Goal: Information Seeking & Learning: Learn about a topic

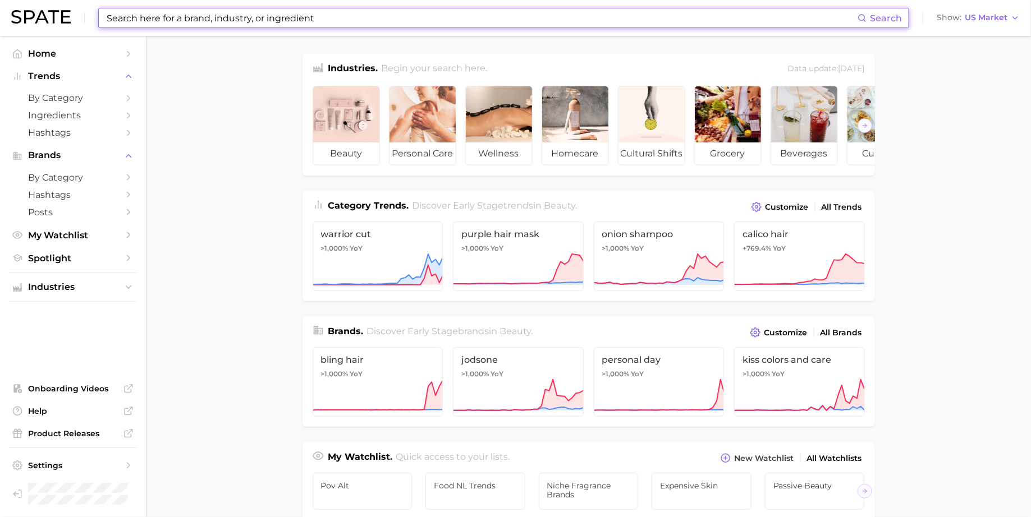
click at [329, 15] on input at bounding box center [481, 17] width 752 height 19
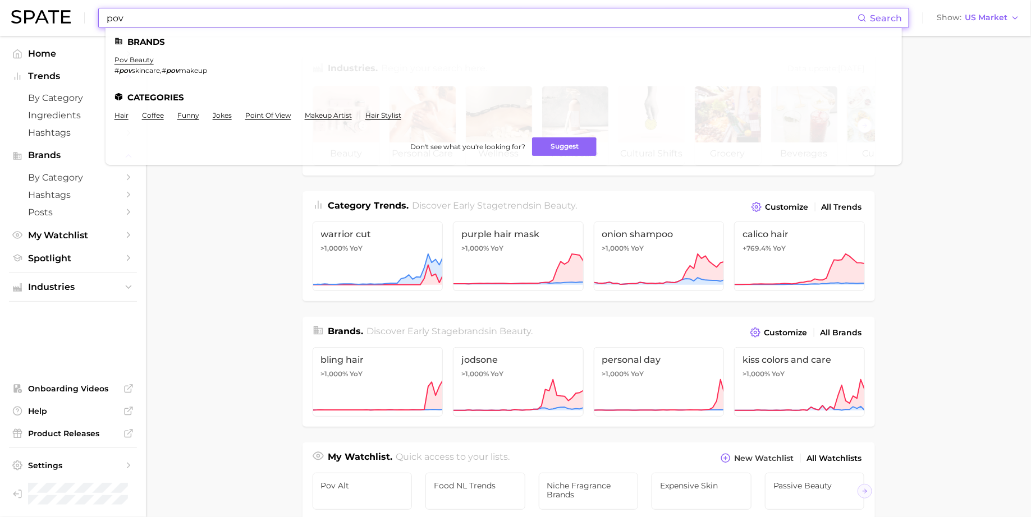
type input "pov"
click at [278, 111] on ul "Brands pov beauty # pov skincare , # pov makeup Categories hair coffee funny jo…" at bounding box center [503, 96] width 796 height 137
click at [277, 116] on link "point of view" at bounding box center [268, 115] width 46 height 8
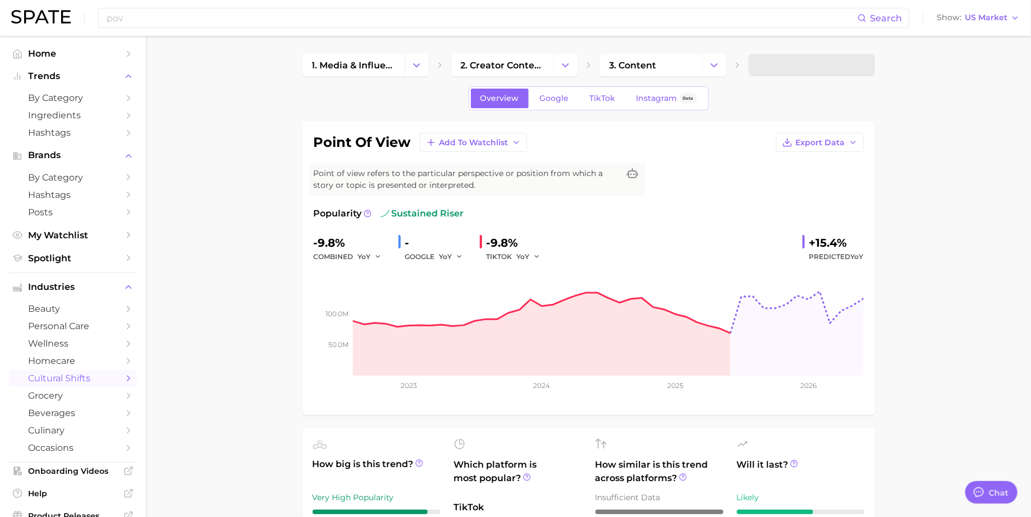
type textarea "x"
click at [656, 66] on span "3. content" at bounding box center [632, 65] width 47 height 11
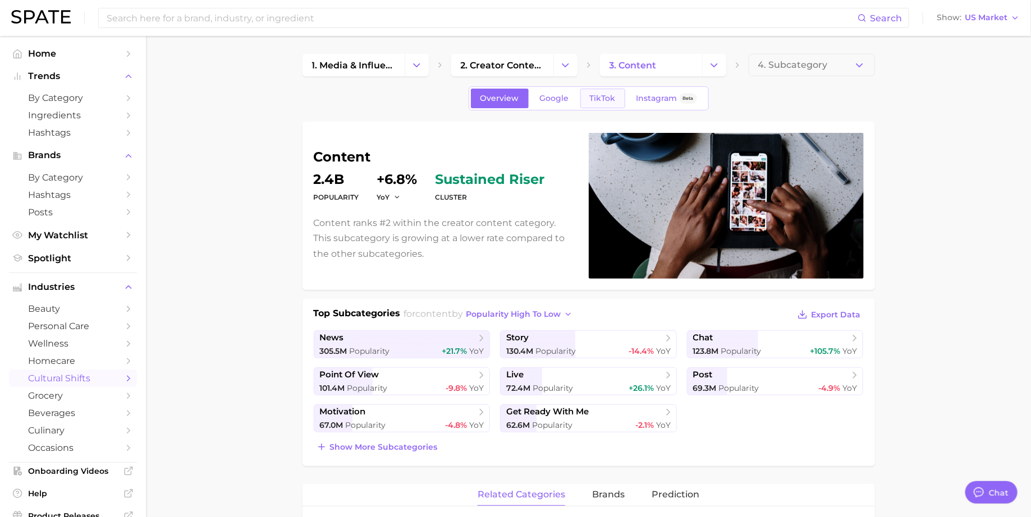
click at [610, 101] on span "TikTok" at bounding box center [603, 99] width 26 height 10
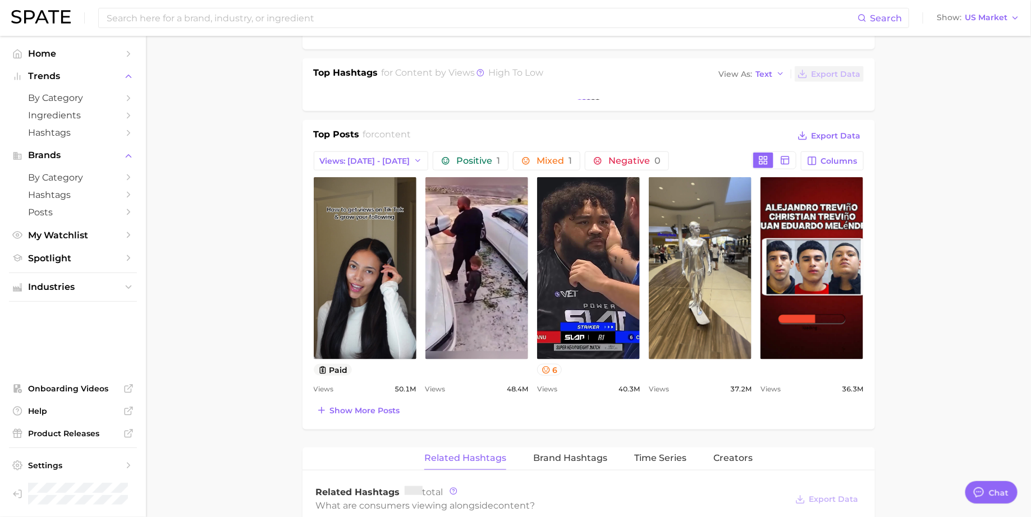
scroll to position [418, 0]
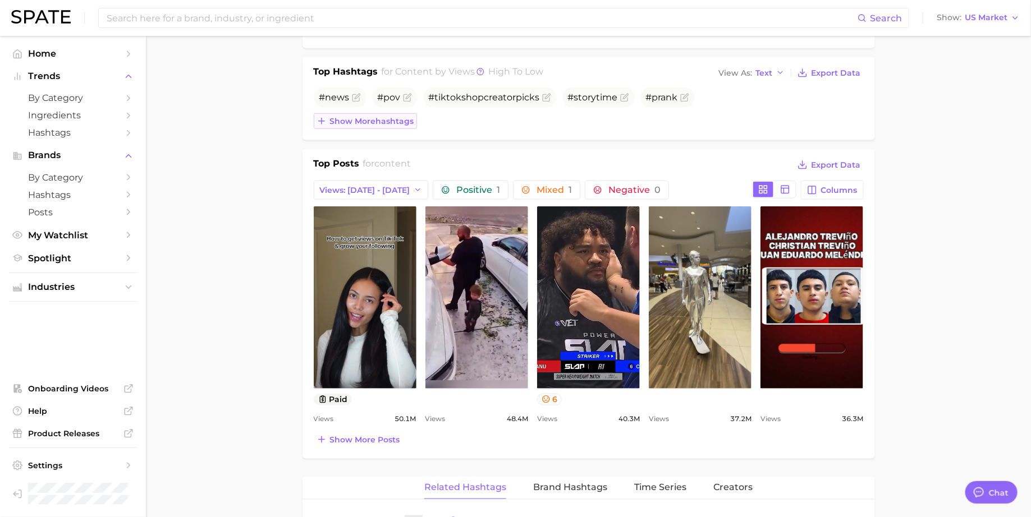
click at [406, 117] on span "Show more hashtags" at bounding box center [372, 122] width 84 height 10
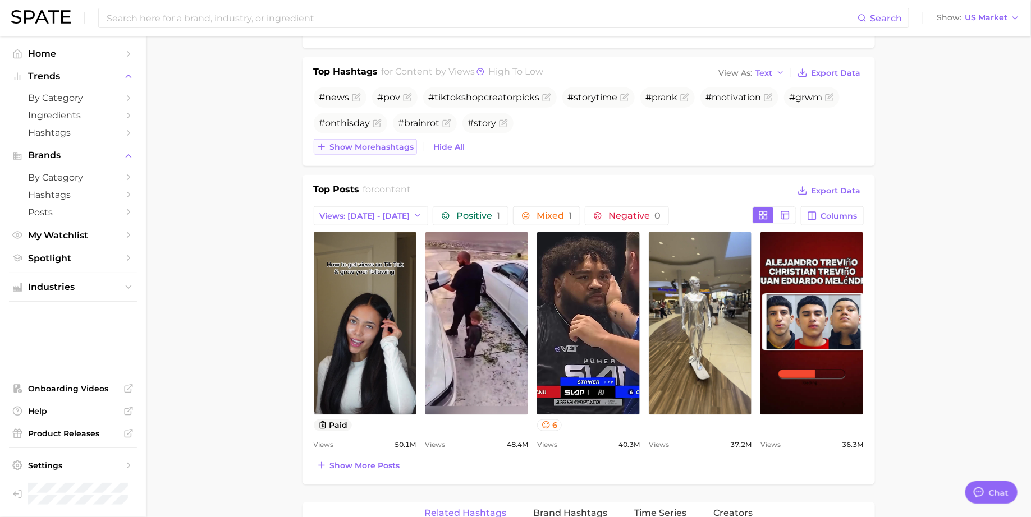
click at [389, 149] on span "Show more hashtags" at bounding box center [372, 148] width 84 height 10
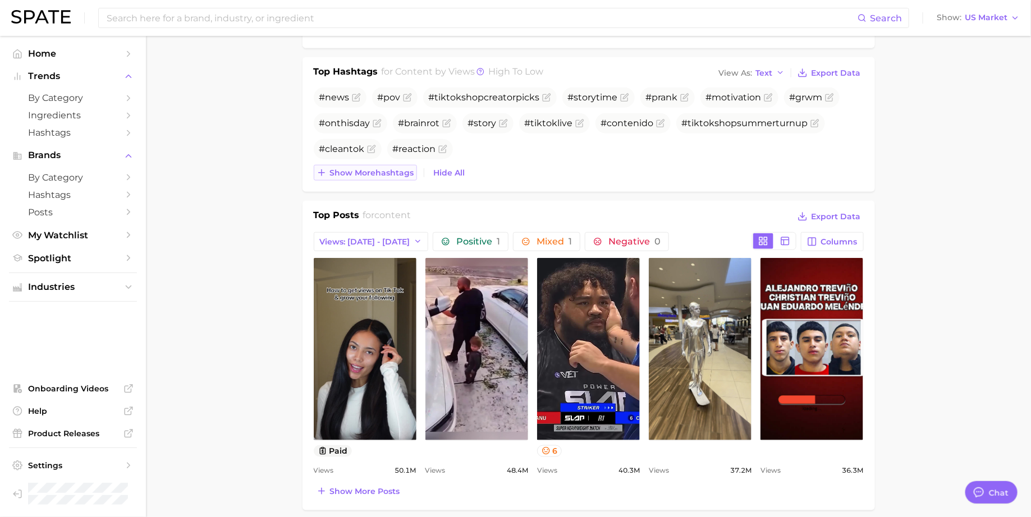
click at [383, 173] on span "Show more hashtags" at bounding box center [372, 173] width 84 height 10
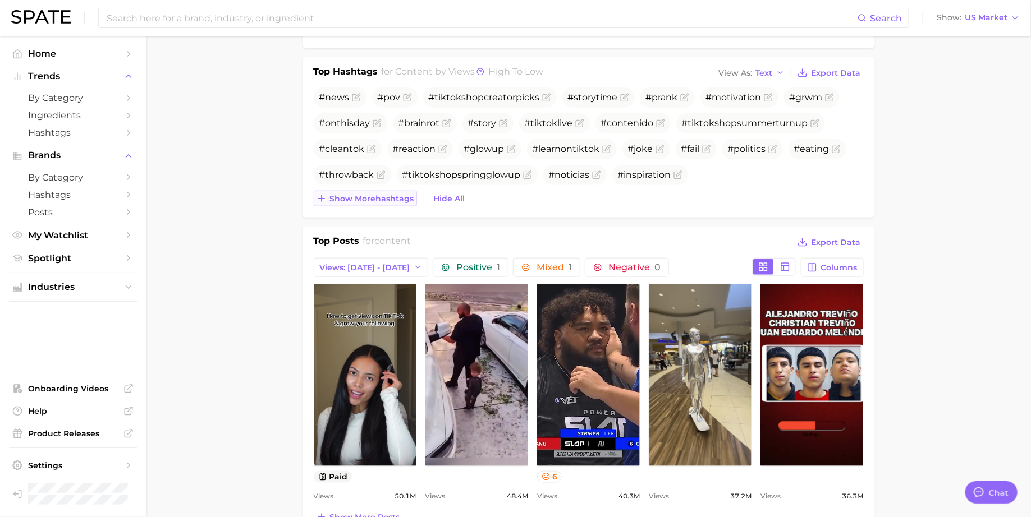
click at [381, 194] on span "Show more hashtags" at bounding box center [372, 199] width 84 height 10
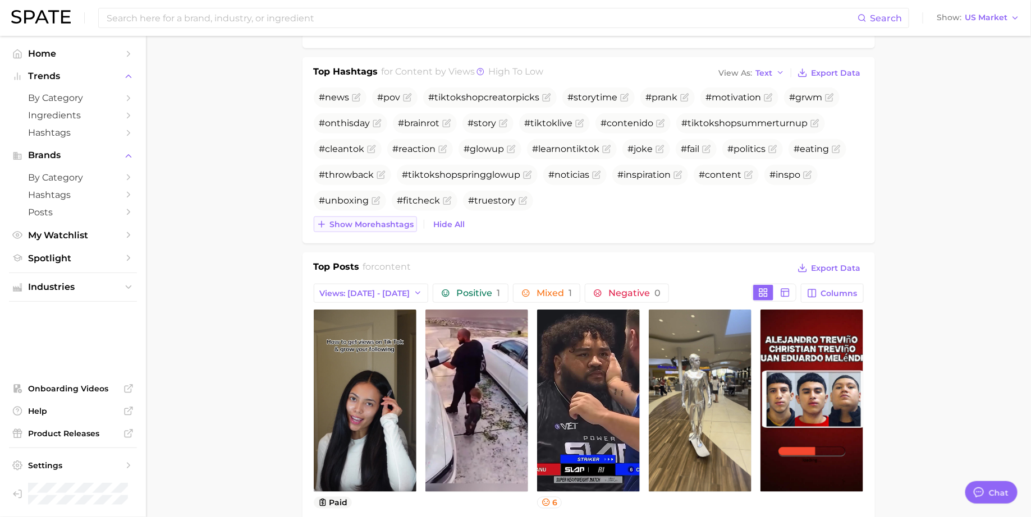
click at [377, 217] on button "Show more hashtags" at bounding box center [365, 225] width 103 height 16
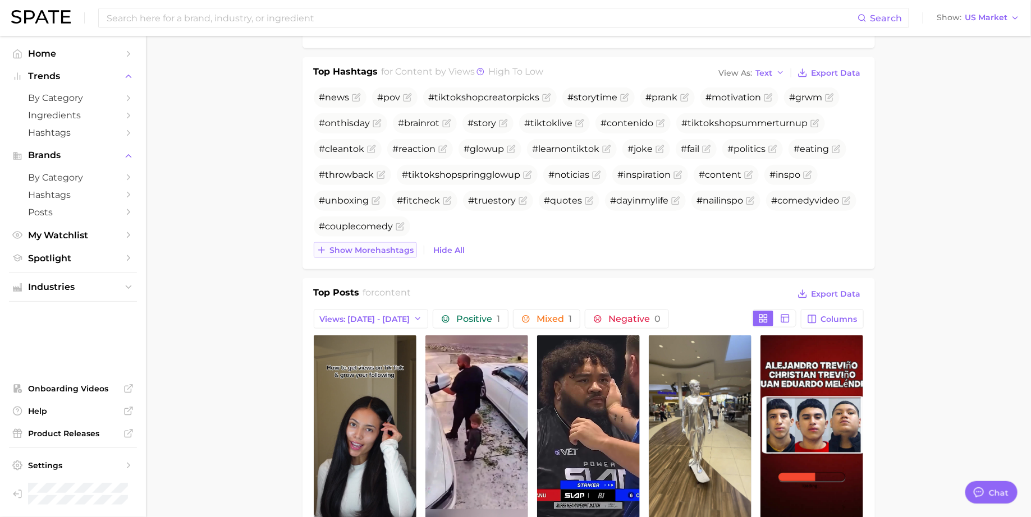
click at [370, 247] on span "Show more hashtags" at bounding box center [372, 251] width 84 height 10
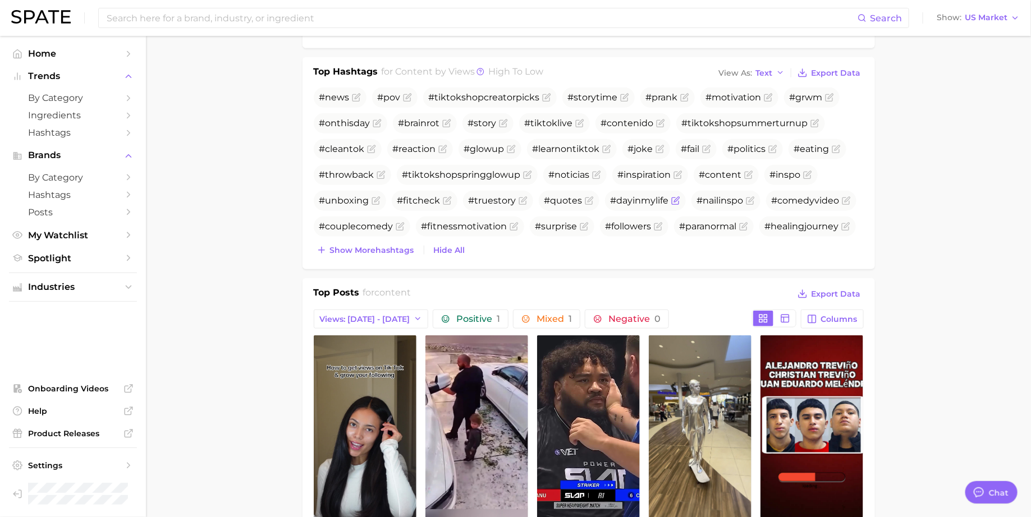
click at [618, 197] on span "#dayinmylife" at bounding box center [639, 200] width 58 height 11
copy span "#dayinmylife"
click at [409, 16] on input at bounding box center [481, 17] width 752 height 19
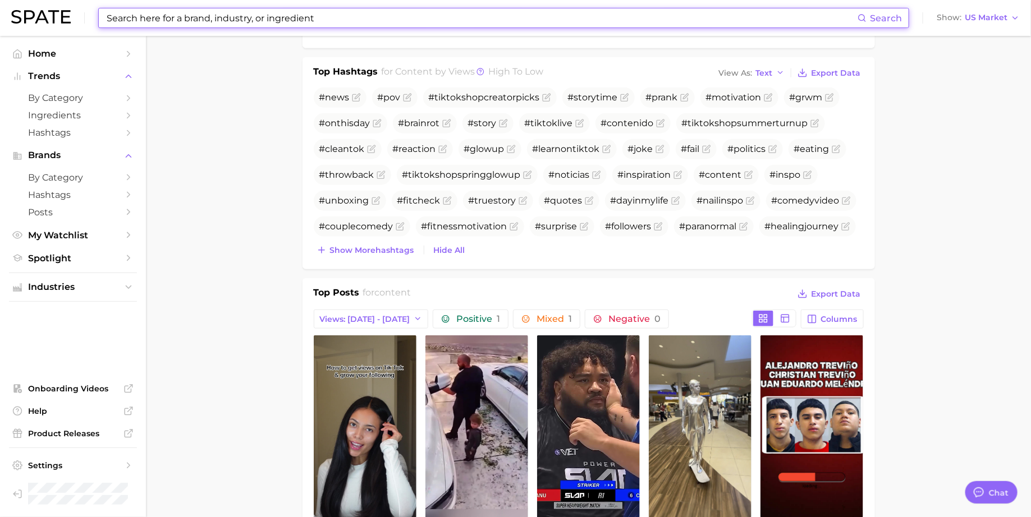
paste input "#dayinmylife"
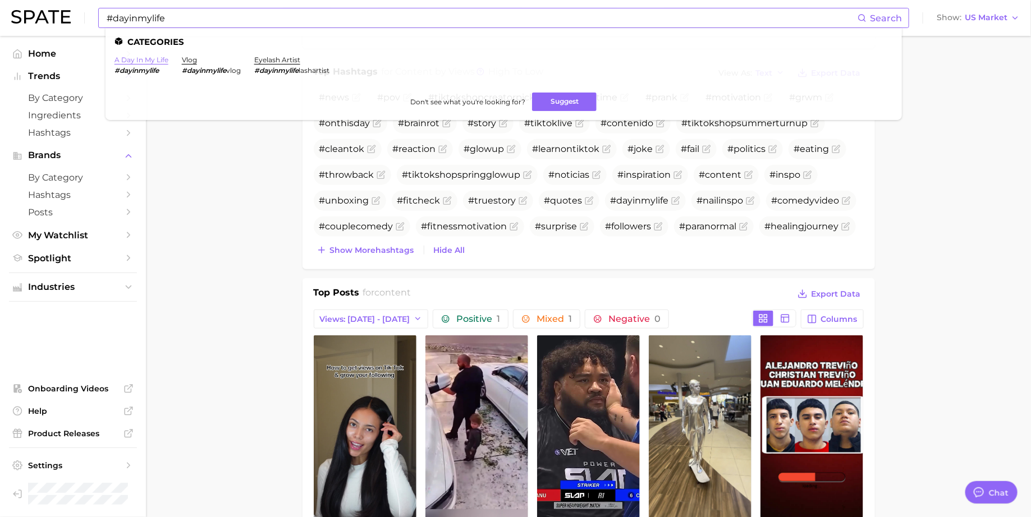
click at [156, 57] on link "a day in my life" at bounding box center [141, 60] width 54 height 8
click at [237, 201] on main "1. media & influencers 2. creator content 3. content 4. Subcategory Overview Go…" at bounding box center [588, 477] width 885 height 1719
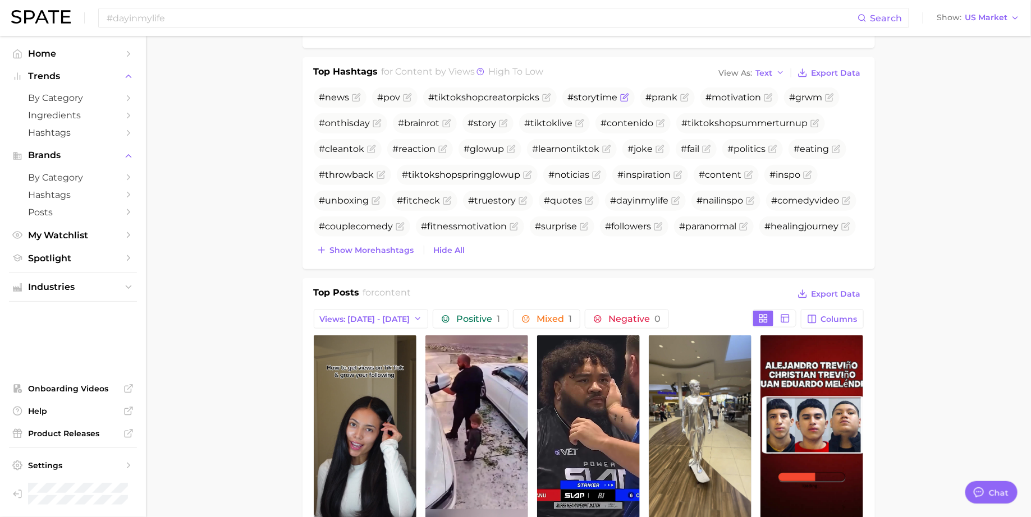
click at [580, 94] on span "#storytime" at bounding box center [593, 97] width 50 height 11
copy span "#storytime"
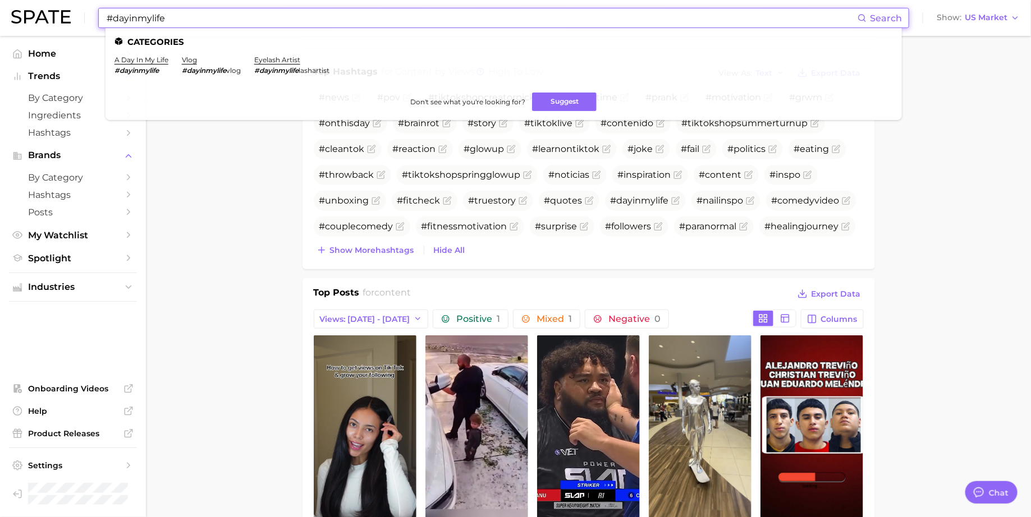
click at [422, 20] on input "#dayinmylife" at bounding box center [481, 17] width 752 height 19
paste input "storytim"
click at [157, 62] on link "story" at bounding box center [154, 60] width 18 height 8
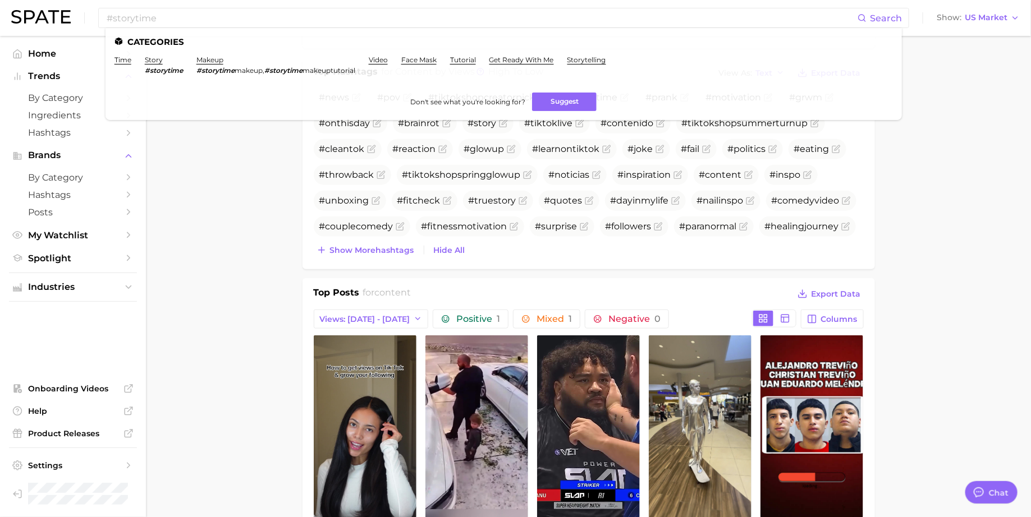
click at [233, 187] on main "1. media & influencers 2. creator content 3. content 4. Subcategory Overview Go…" at bounding box center [588, 477] width 885 height 1719
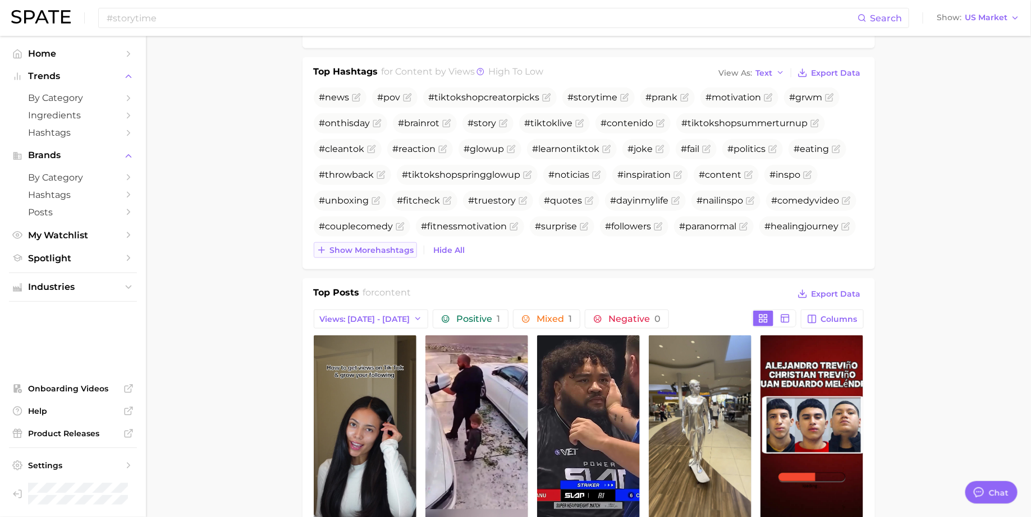
click at [380, 246] on span "Show more hashtags" at bounding box center [372, 251] width 84 height 10
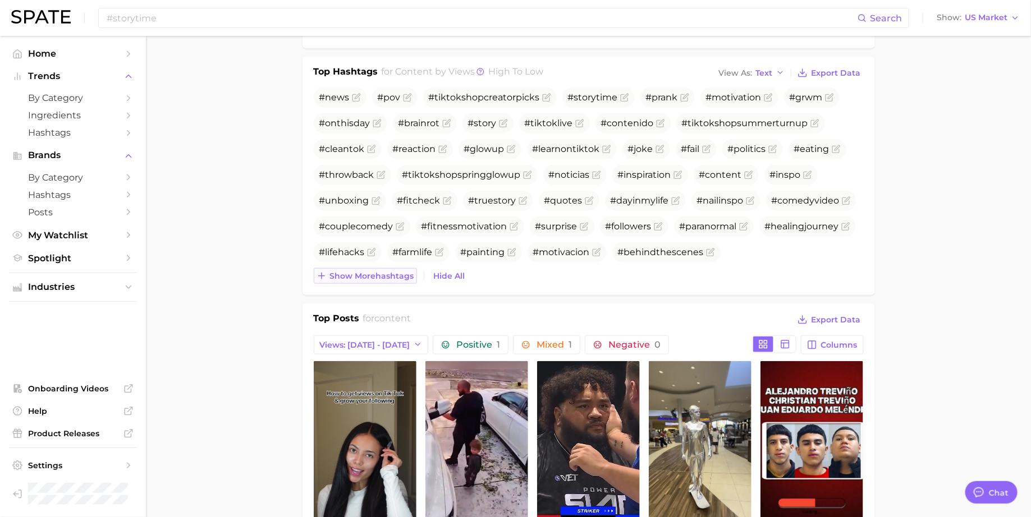
click at [376, 273] on span "Show more hashtags" at bounding box center [372, 277] width 84 height 10
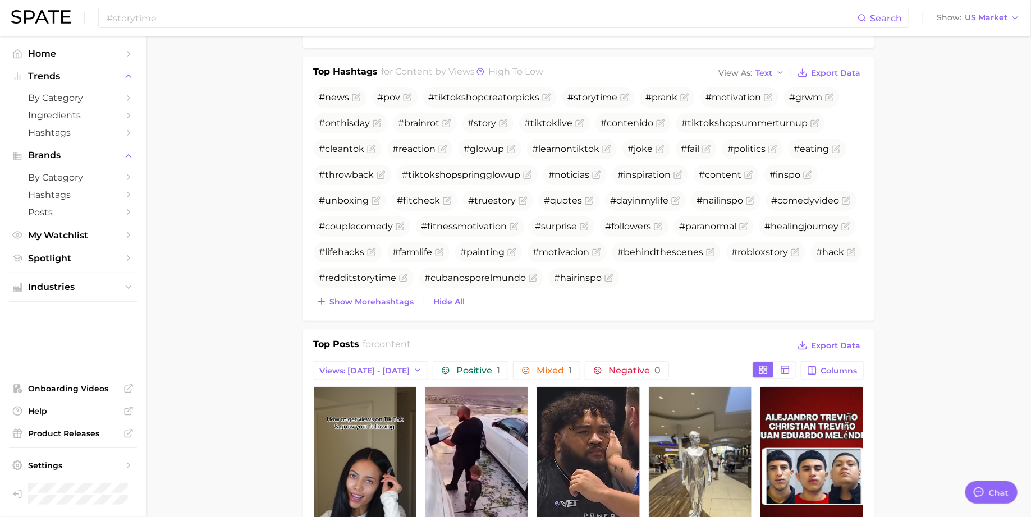
click at [373, 290] on div "#news #pov #tiktokshopcreatorpicks #storytime #prank #motivation #grwm #onthisd…" at bounding box center [589, 199] width 550 height 222
click at [373, 297] on span "Show more hashtags" at bounding box center [372, 302] width 84 height 10
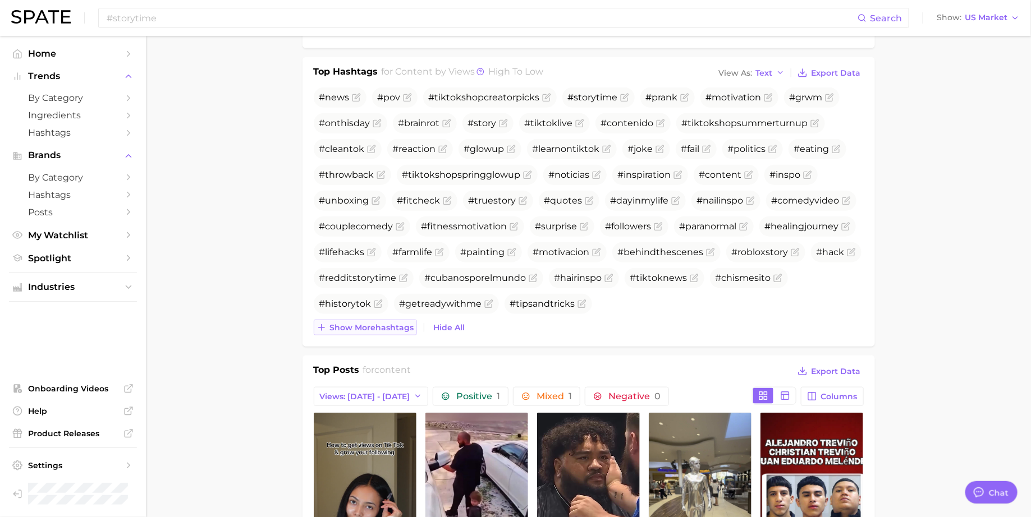
click at [368, 323] on span "Show more hashtags" at bounding box center [372, 328] width 84 height 10
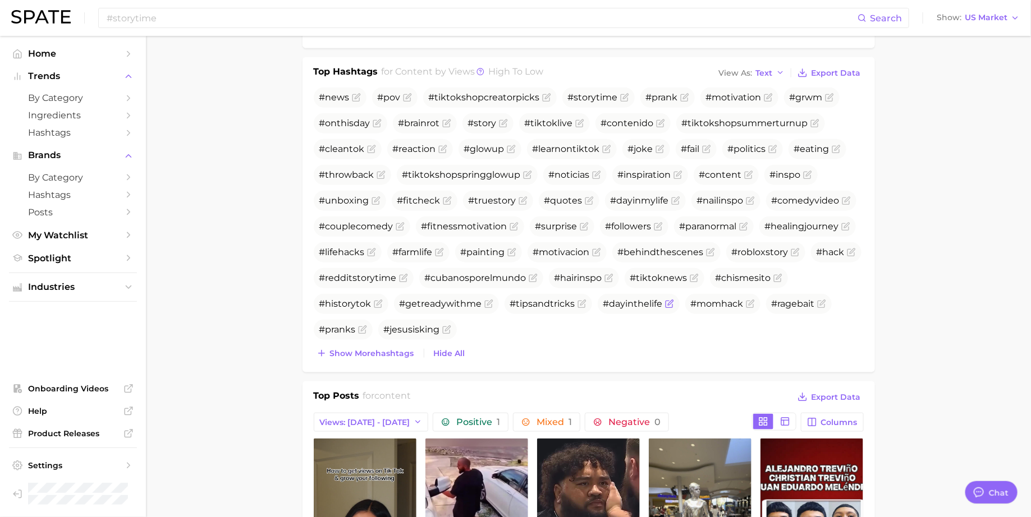
click at [641, 301] on span "#dayinthelife" at bounding box center [632, 303] width 59 height 11
copy span "#dayinthelife"
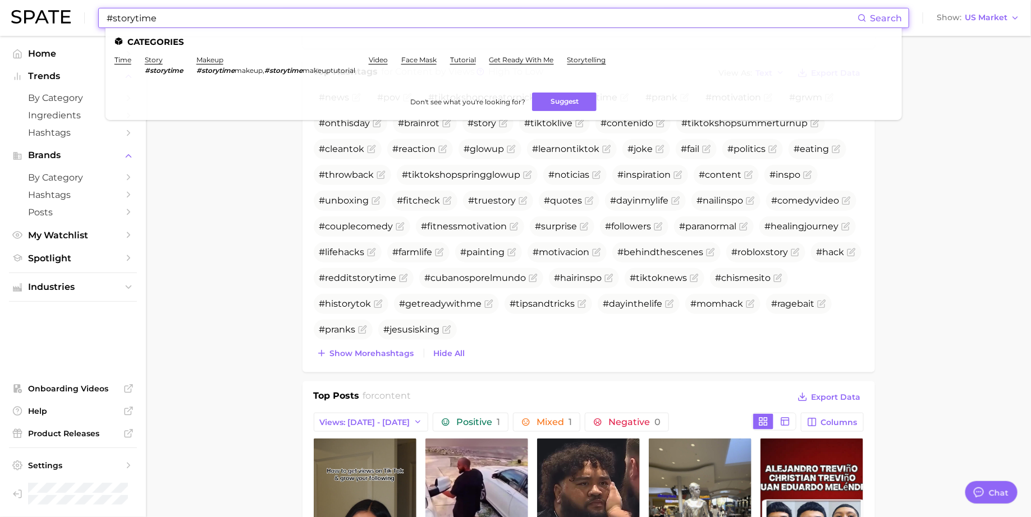
click at [353, 12] on input "#storytime" at bounding box center [481, 17] width 752 height 19
paste input "dayinthelif"
click at [148, 62] on link "a day in my life" at bounding box center [141, 60] width 54 height 8
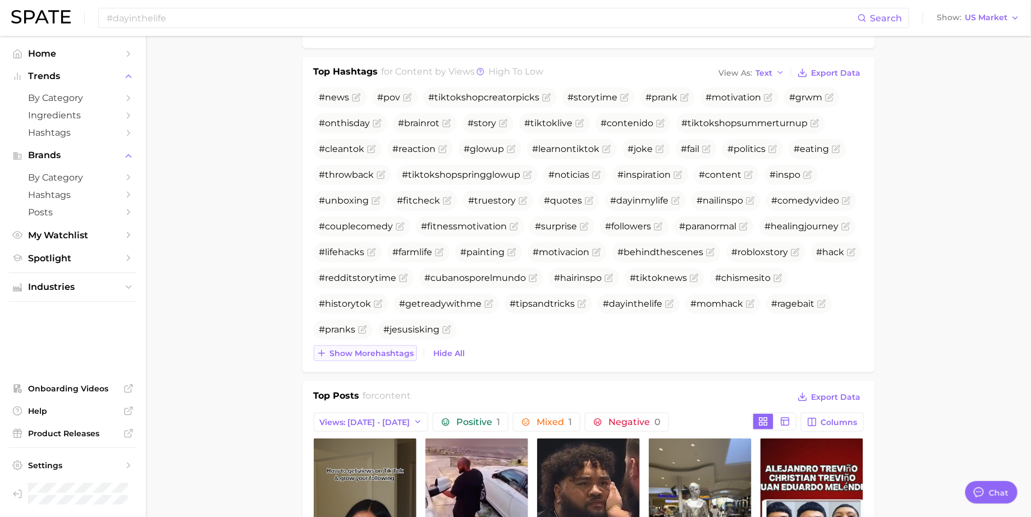
click at [372, 351] on span "Show more hashtags" at bounding box center [372, 354] width 84 height 10
click at [371, 353] on span "Show more hashtags" at bounding box center [372, 354] width 84 height 10
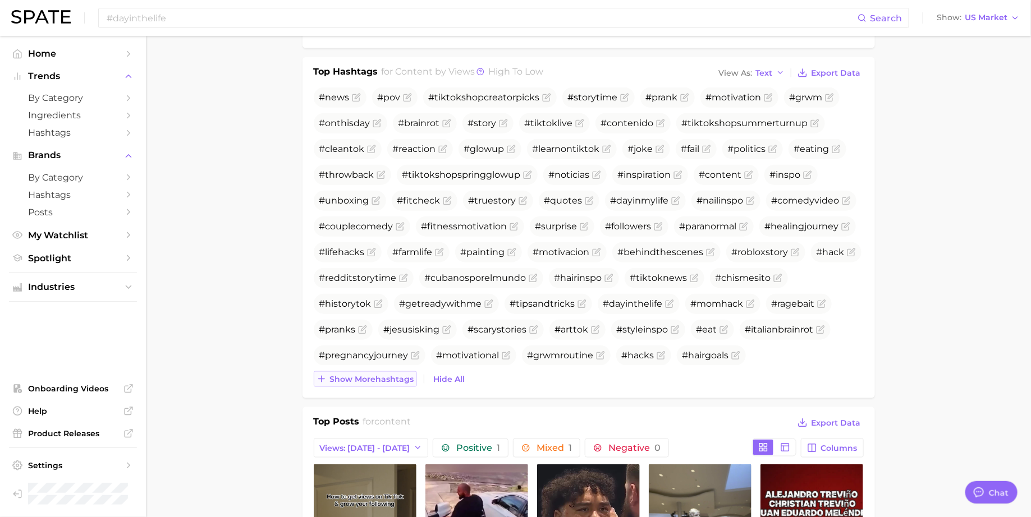
scroll to position [417, 0]
click at [370, 376] on span "Show more hashtags" at bounding box center [372, 381] width 84 height 10
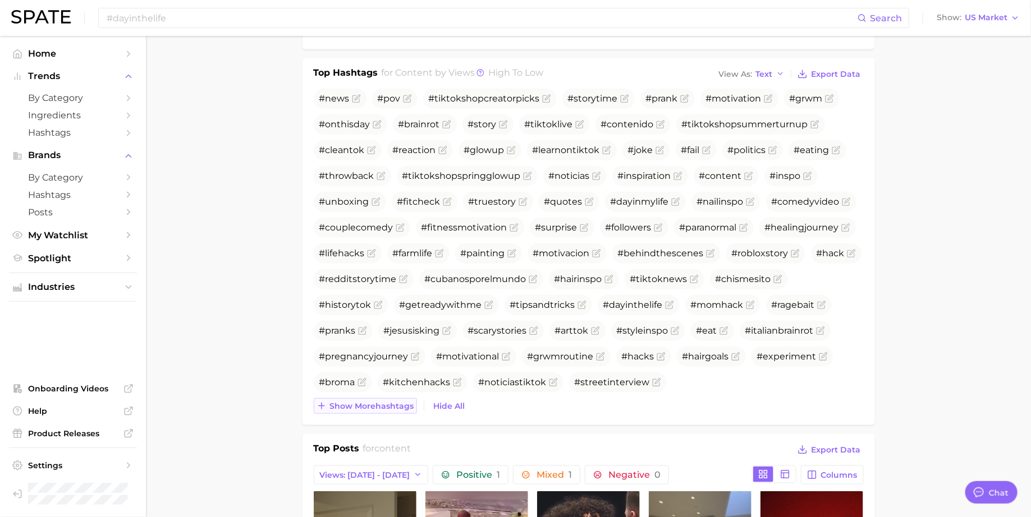
click at [365, 403] on span "Show more hashtags" at bounding box center [372, 407] width 84 height 10
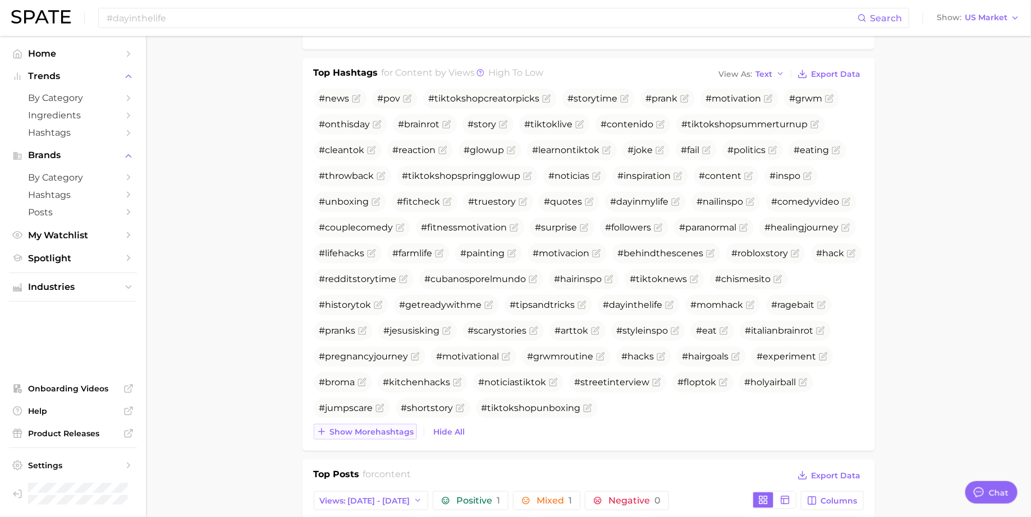
click at [361, 429] on span "Show more hashtags" at bounding box center [372, 433] width 84 height 10
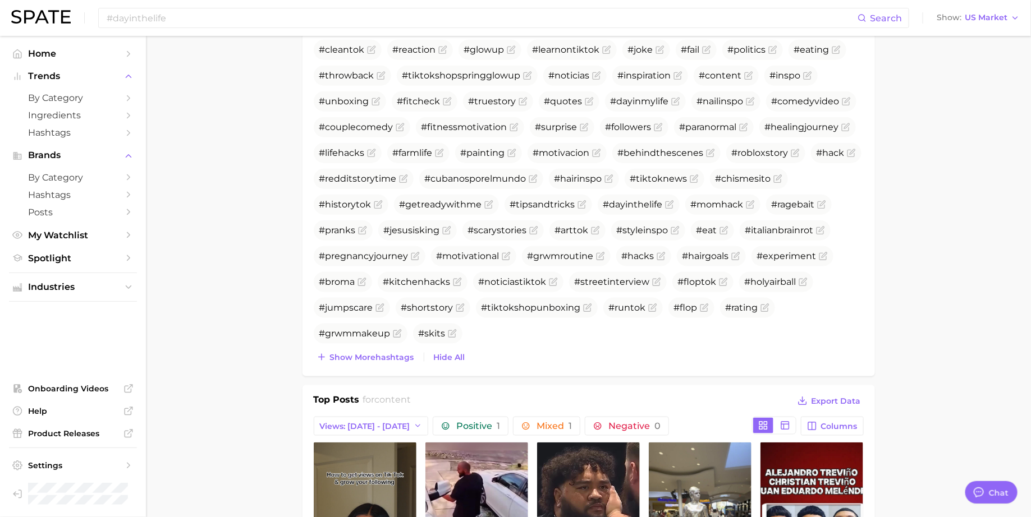
scroll to position [525, 0]
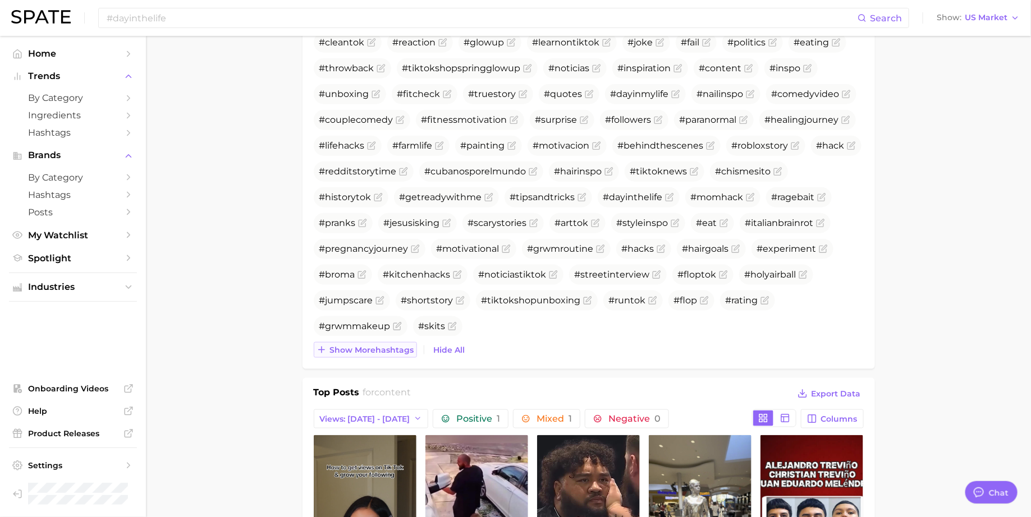
click at [375, 353] on button "Show more hashtags" at bounding box center [365, 350] width 103 height 16
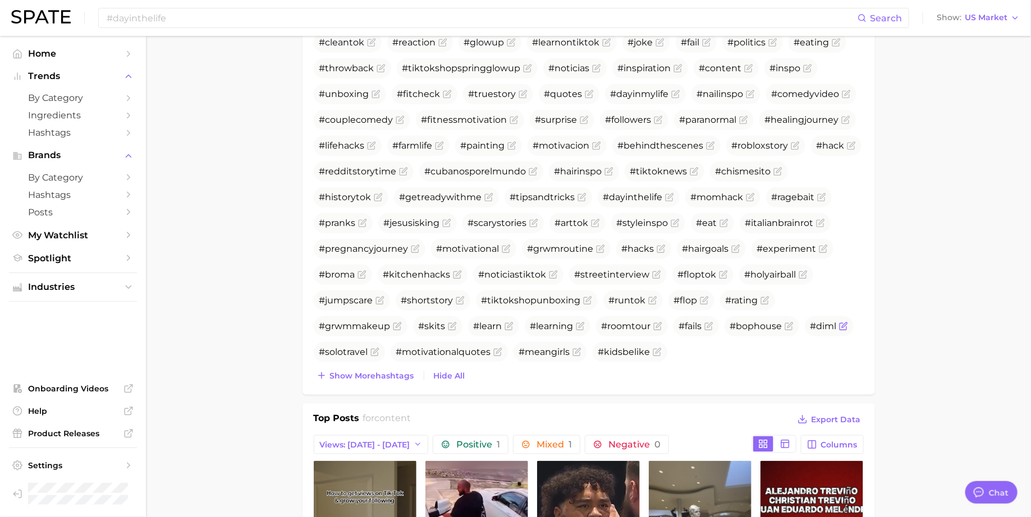
click at [830, 323] on span "#diml" at bounding box center [823, 326] width 26 height 11
copy span "#diml"
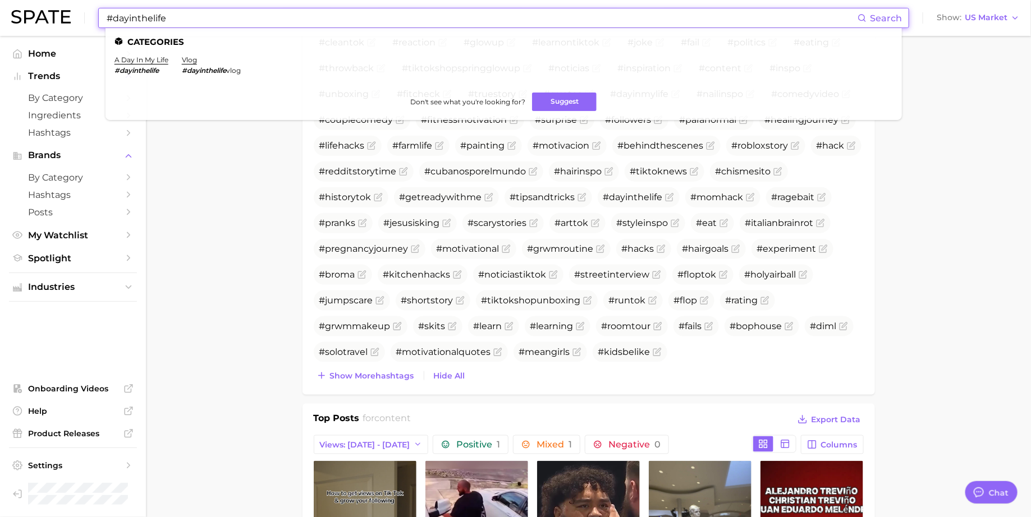
click at [446, 17] on input "#dayinthelife" at bounding box center [481, 17] width 752 height 19
paste input "iml"
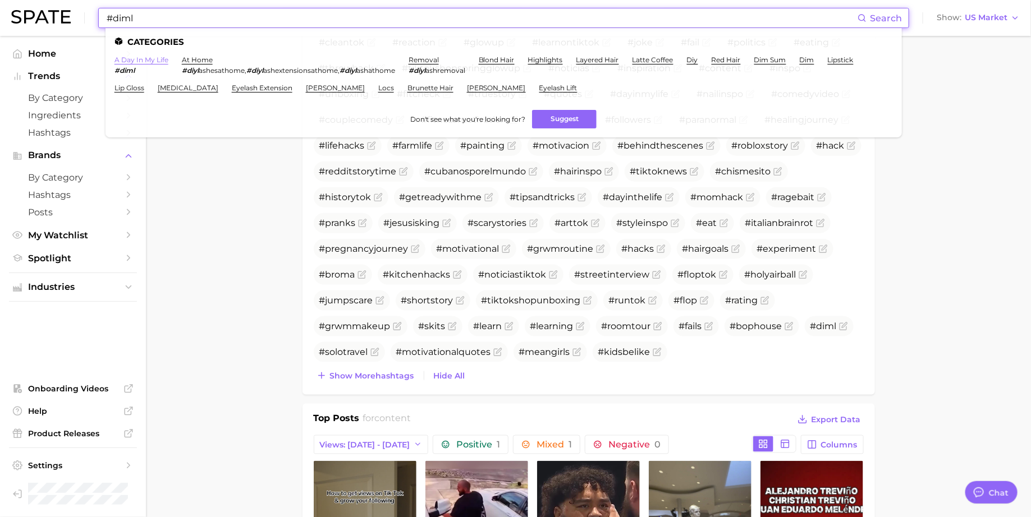
click at [143, 61] on link "a day in my life" at bounding box center [141, 60] width 54 height 8
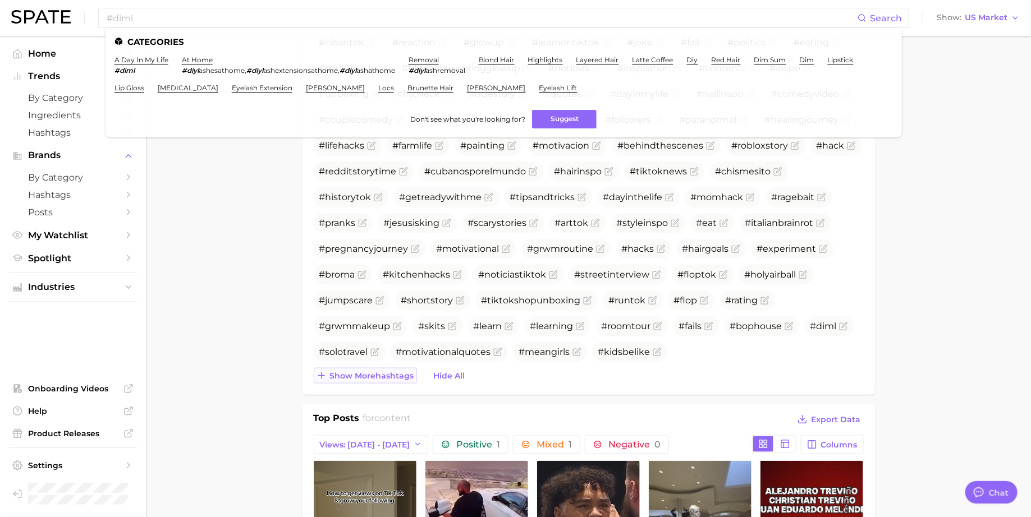
click at [358, 371] on span "Show more hashtags" at bounding box center [372, 376] width 84 height 10
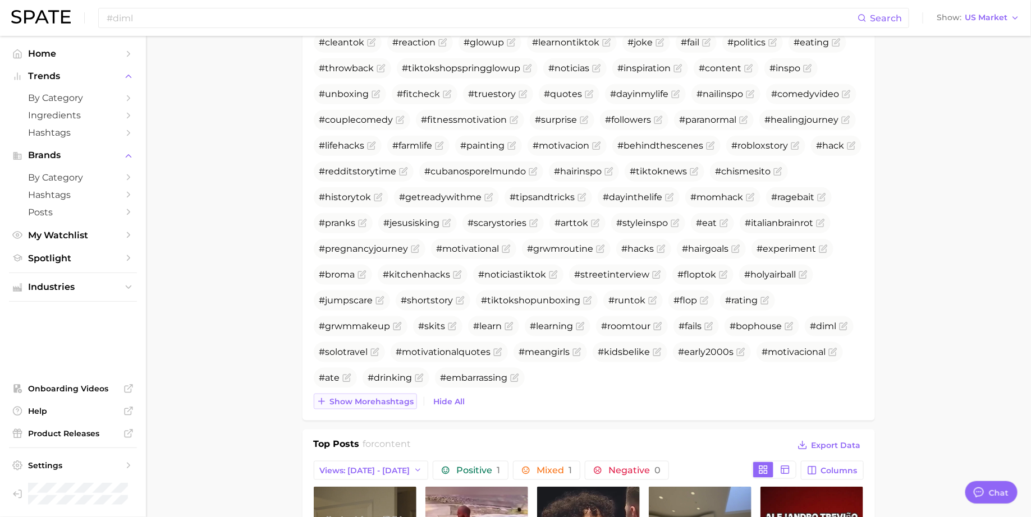
click at [349, 403] on span "Show more hashtags" at bounding box center [372, 402] width 84 height 10
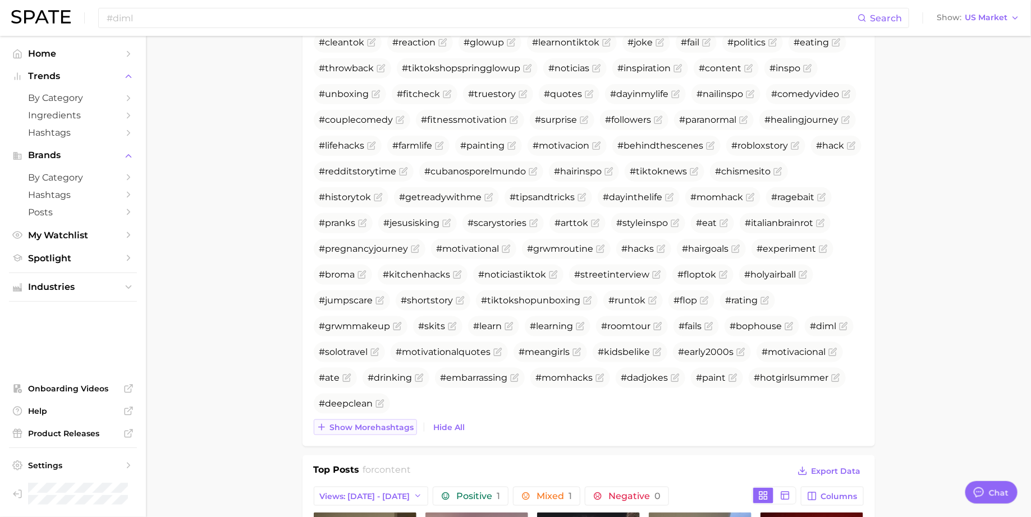
click at [338, 425] on span "Show more hashtags" at bounding box center [372, 428] width 84 height 10
click at [352, 428] on span "Show more hashtags" at bounding box center [372, 428] width 84 height 10
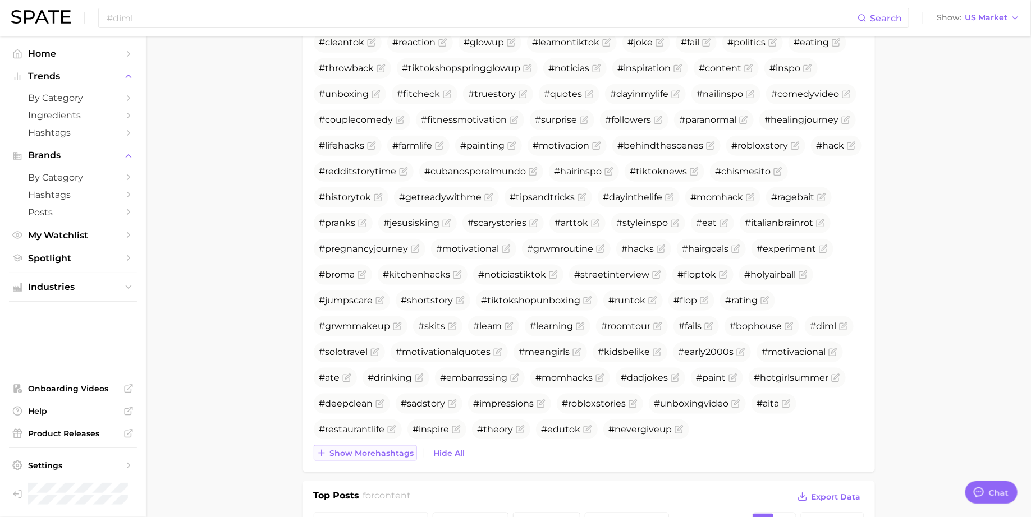
click at [351, 450] on span "Show more hashtags" at bounding box center [372, 454] width 84 height 10
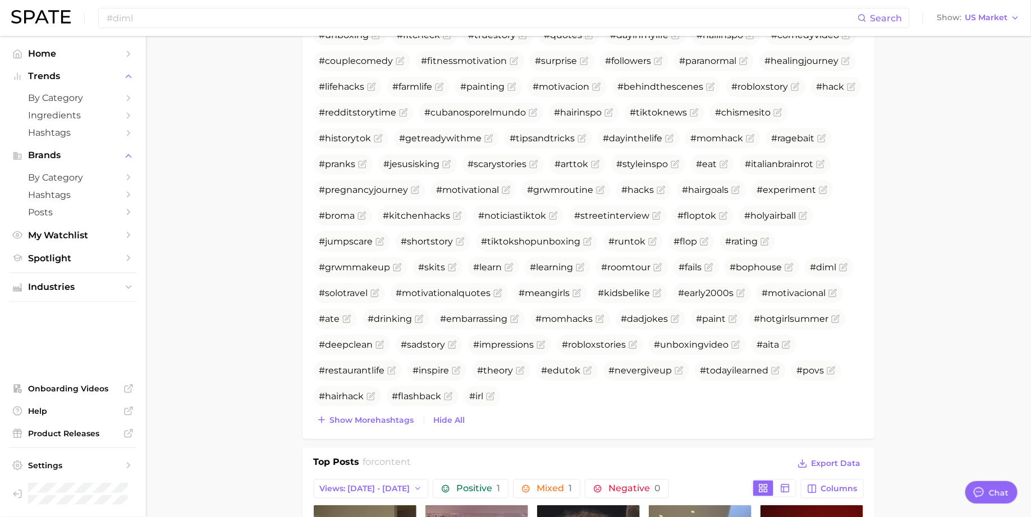
scroll to position [584, 0]
click at [798, 370] on span "#povs" at bounding box center [810, 370] width 27 height 11
copy span "#povs"
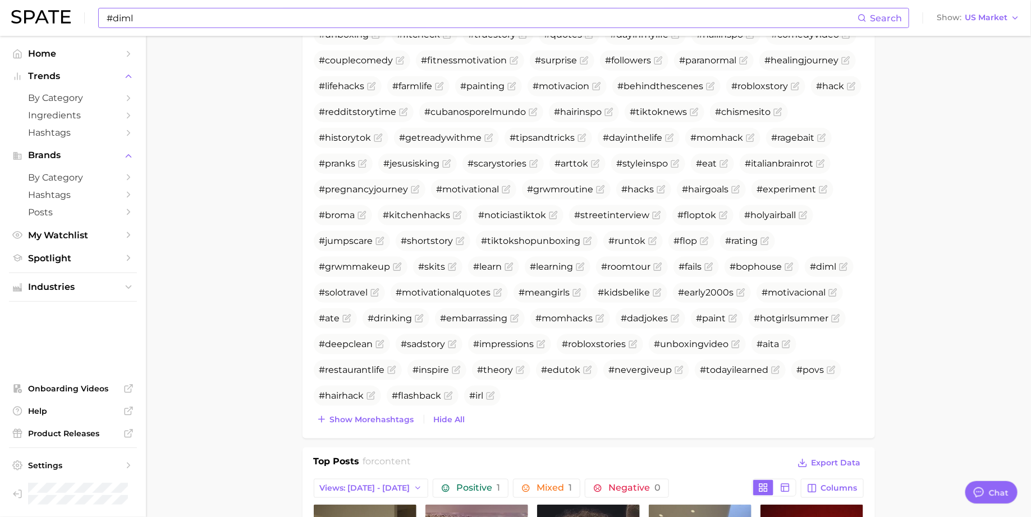
click at [549, 17] on input "#diml" at bounding box center [481, 17] width 752 height 19
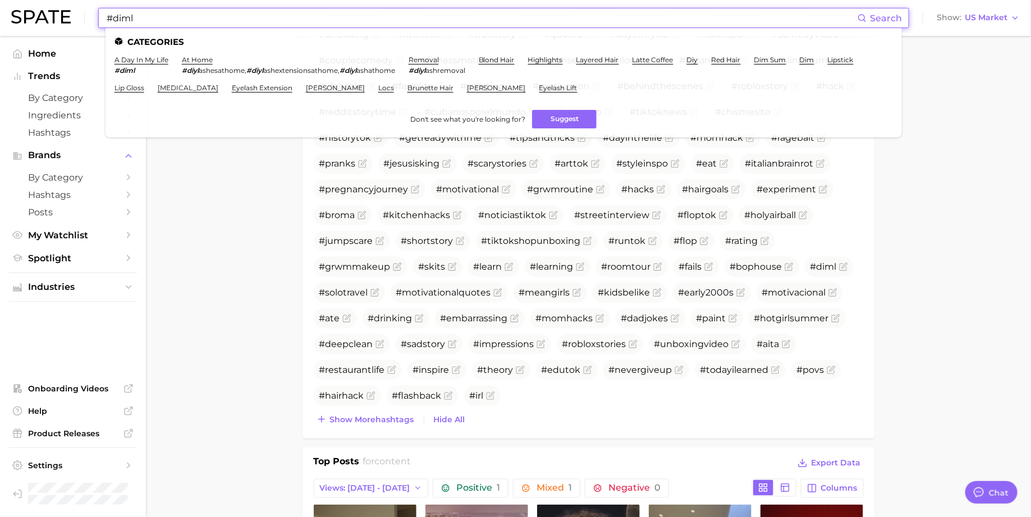
click at [549, 17] on input "#diml" at bounding box center [481, 17] width 752 height 19
paste input "povs"
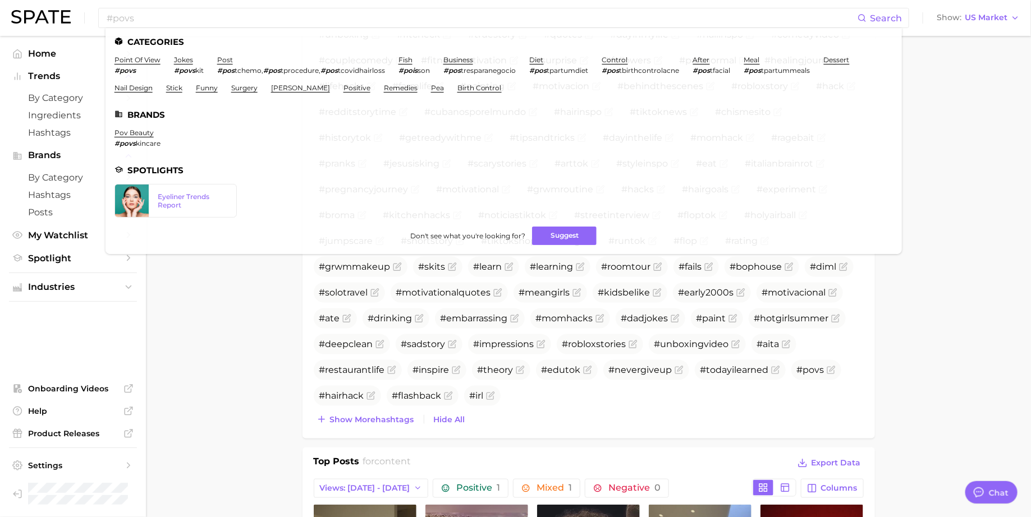
click at [187, 397] on main "1. media & influencers 2. creator content 3. content 4. Subcategory Overview Go…" at bounding box center [588, 479] width 885 height 2055
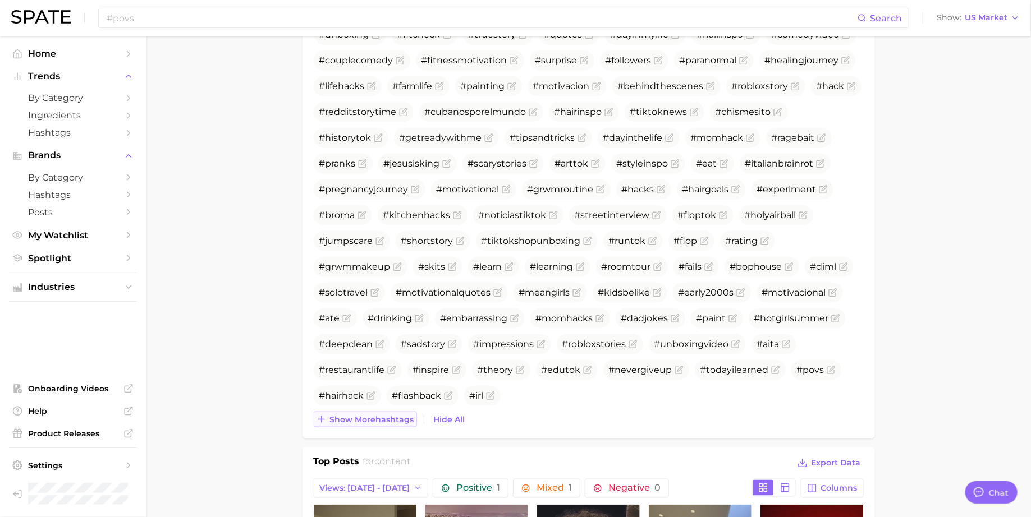
click at [357, 418] on span "Show more hashtags" at bounding box center [372, 420] width 84 height 10
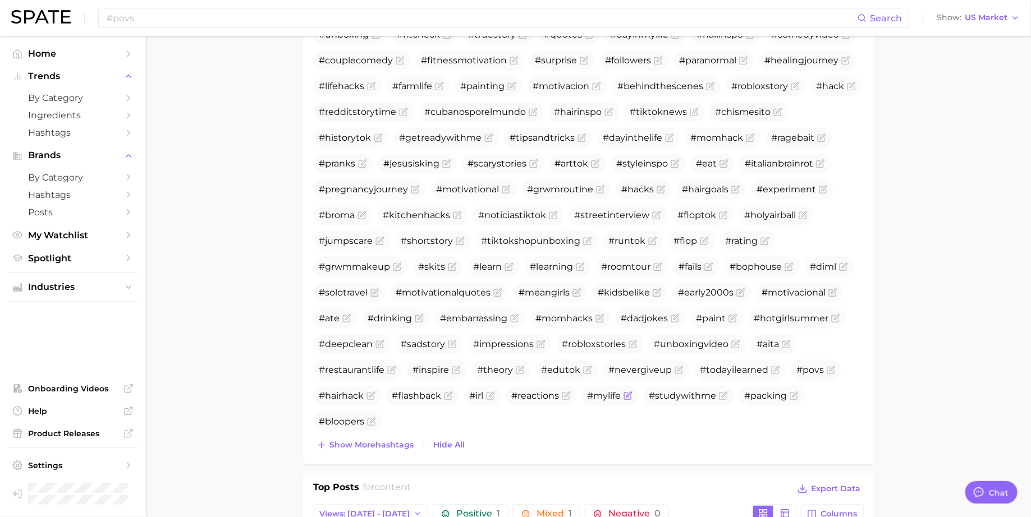
click at [599, 396] on span "#mylife" at bounding box center [604, 396] width 34 height 11
copy span "#mylife"
click at [306, 11] on input "#povs" at bounding box center [481, 17] width 752 height 19
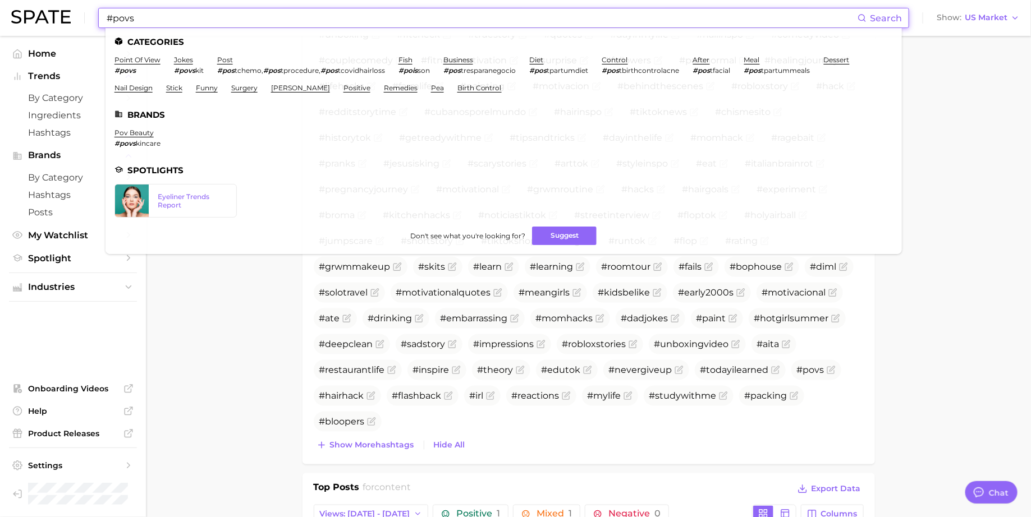
click at [306, 11] on input "#povs" at bounding box center [481, 17] width 752 height 19
paste input "mylife"
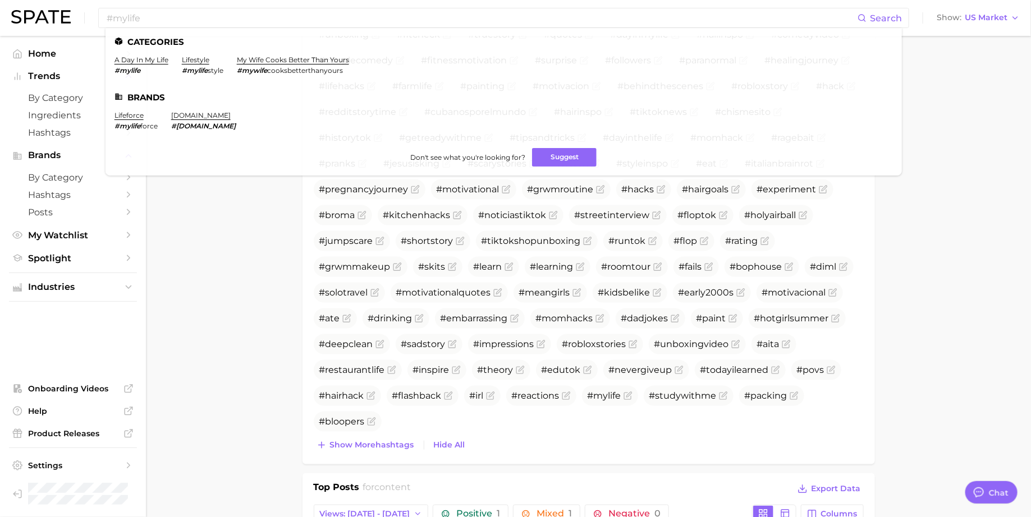
click at [191, 242] on main "1. media & influencers 2. creator content 3. content 4. Subcategory Overview Go…" at bounding box center [588, 492] width 885 height 2080
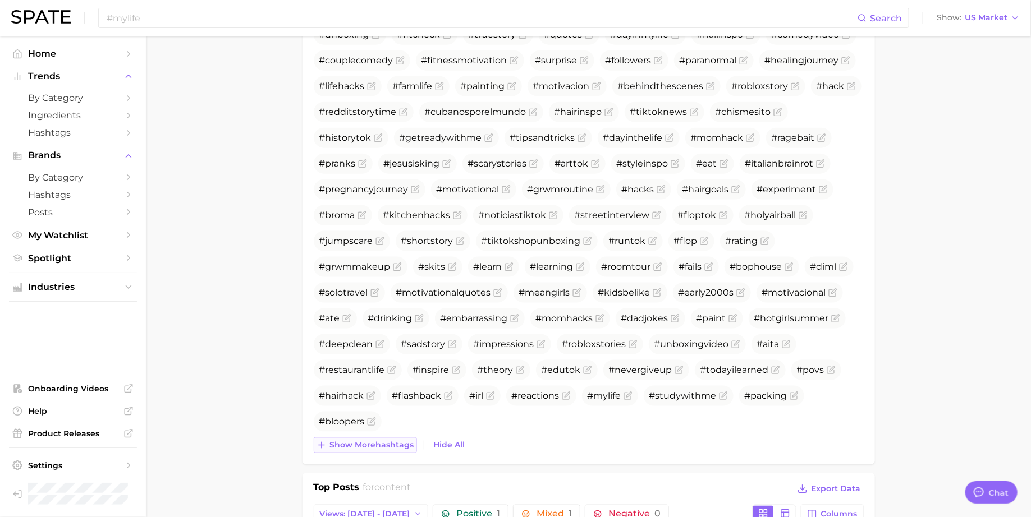
click at [374, 443] on span "Show more hashtags" at bounding box center [372, 446] width 84 height 10
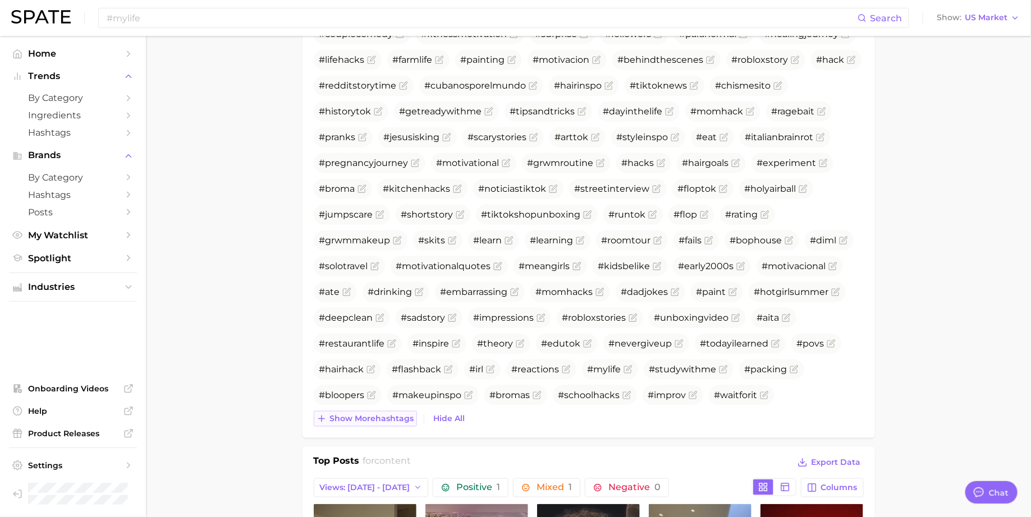
scroll to position [613, 0]
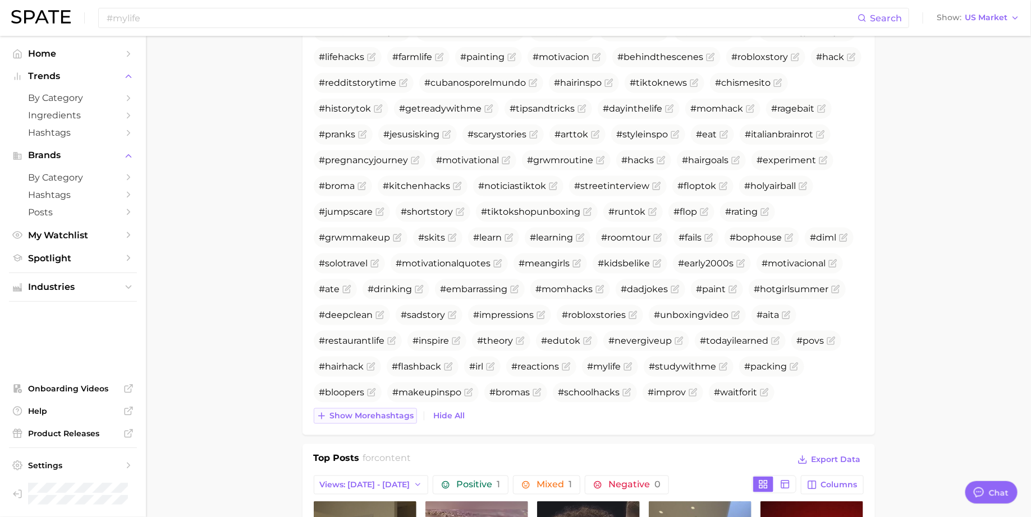
click at [374, 412] on span "Show more hashtags" at bounding box center [372, 417] width 84 height 10
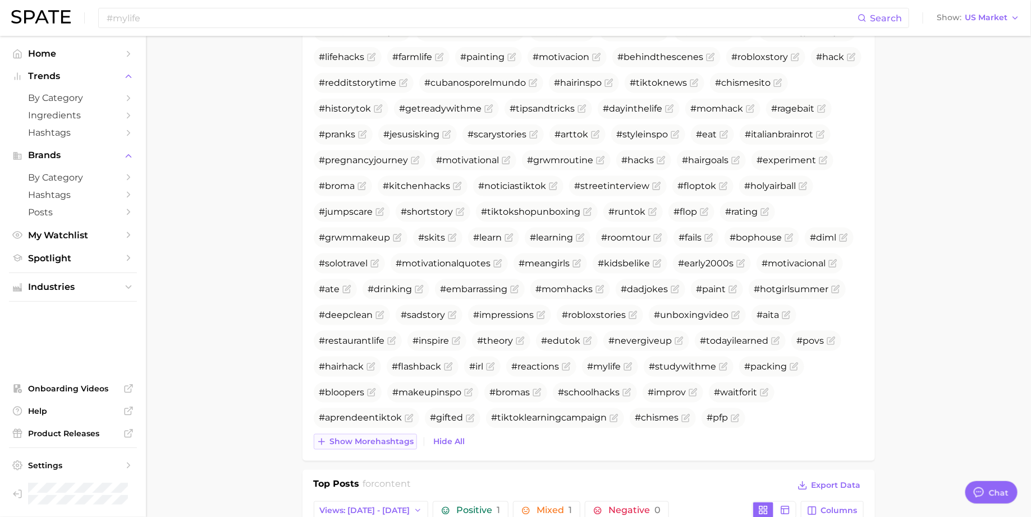
click at [374, 442] on span "Show more hashtags" at bounding box center [372, 443] width 84 height 10
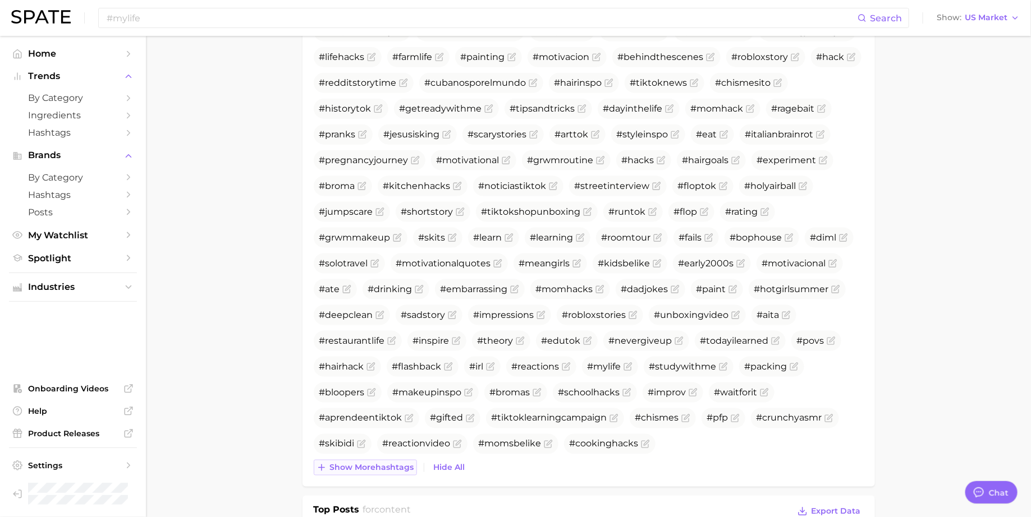
click at [370, 463] on span "Show more hashtags" at bounding box center [372, 468] width 84 height 10
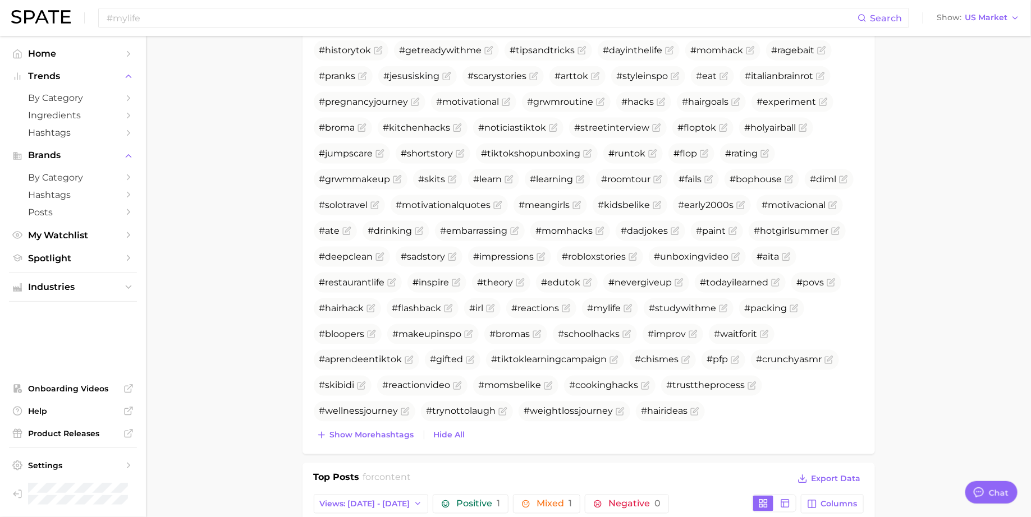
scroll to position [724, 0]
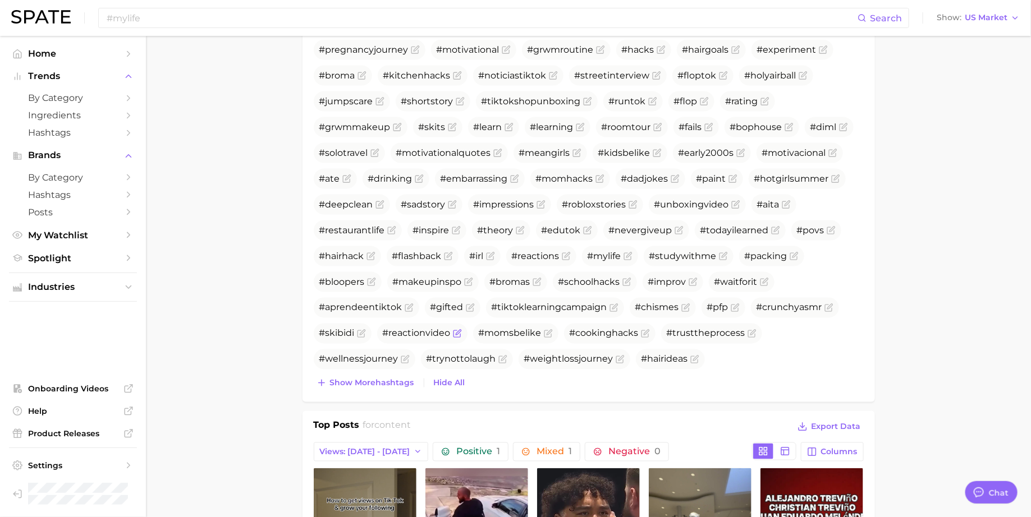
click at [419, 331] on span "#reactionvideo" at bounding box center [417, 333] width 68 height 11
copy span "reactionvideo"
click at [269, 15] on input "#mylife" at bounding box center [481, 17] width 752 height 19
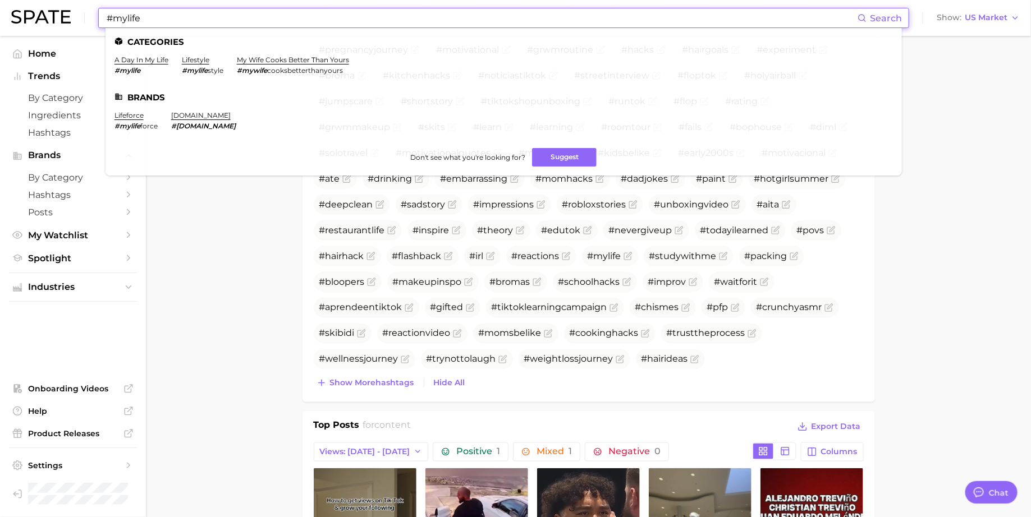
click at [269, 15] on input "#mylife" at bounding box center [481, 17] width 752 height 19
paste input "reactionvideo"
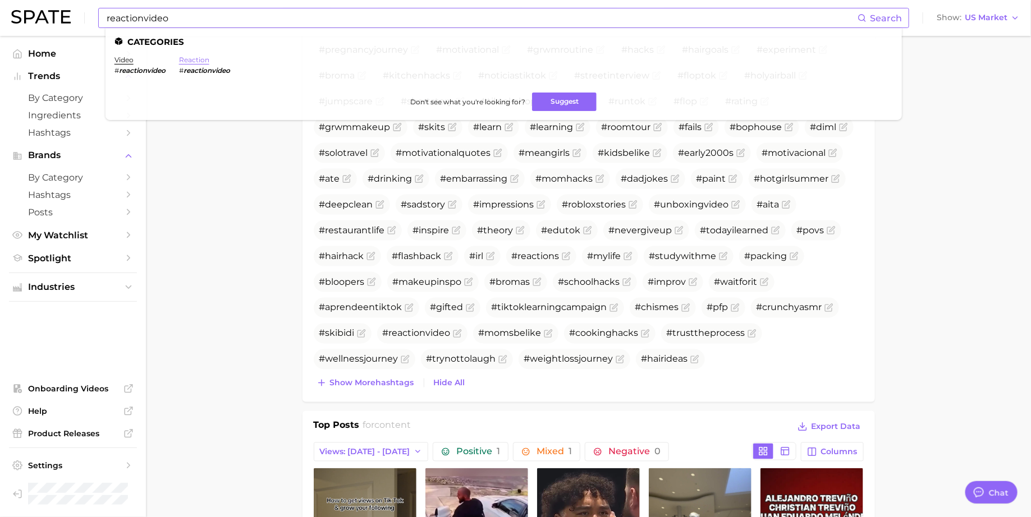
click at [204, 59] on link "reaction" at bounding box center [194, 60] width 30 height 8
click at [228, 235] on main "1. media & influencers 2. creator content 3. content 4. Subcategory Overview Go…" at bounding box center [588, 391] width 885 height 2158
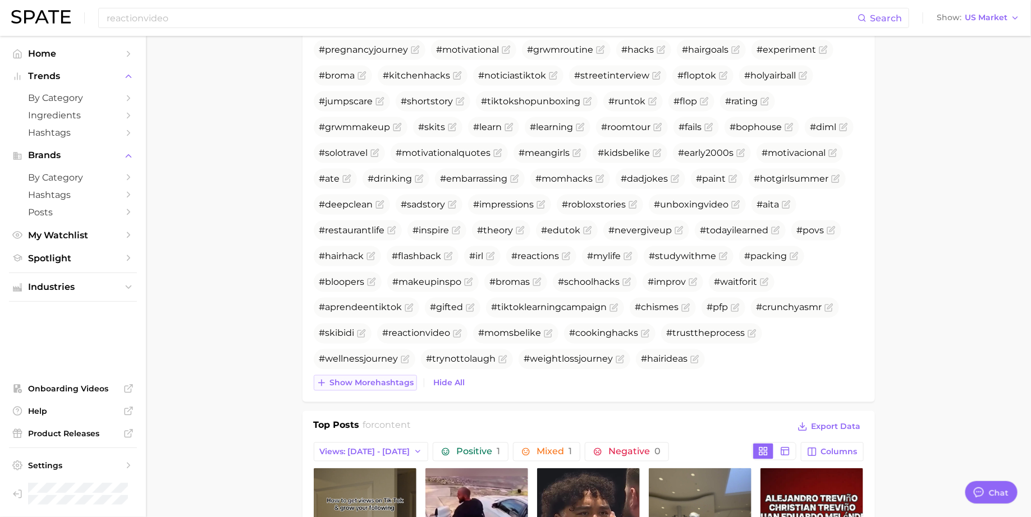
click at [341, 382] on span "Show more hashtags" at bounding box center [372, 384] width 84 height 10
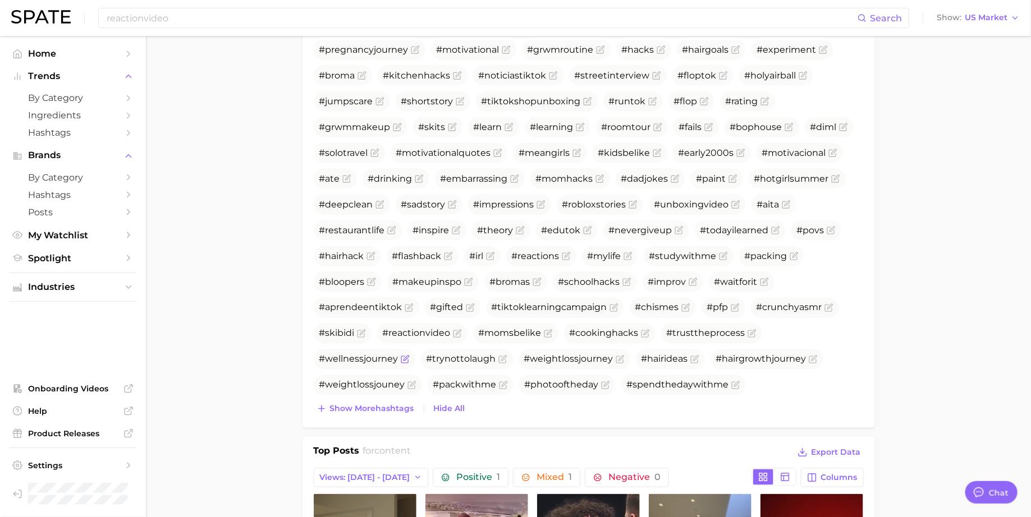
click at [350, 356] on span "#wellnessjourney" at bounding box center [358, 359] width 79 height 11
copy span "#wellnessjourney"
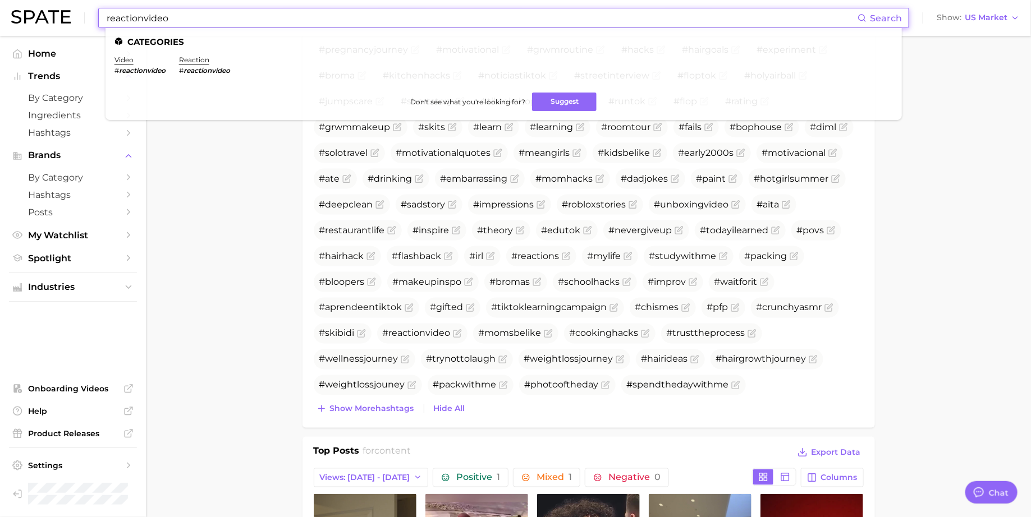
click at [286, 20] on input "reactionvideo" at bounding box center [481, 17] width 752 height 19
paste input "#wellnessjourney"
click at [162, 60] on link "wellness journey" at bounding box center [143, 60] width 58 height 8
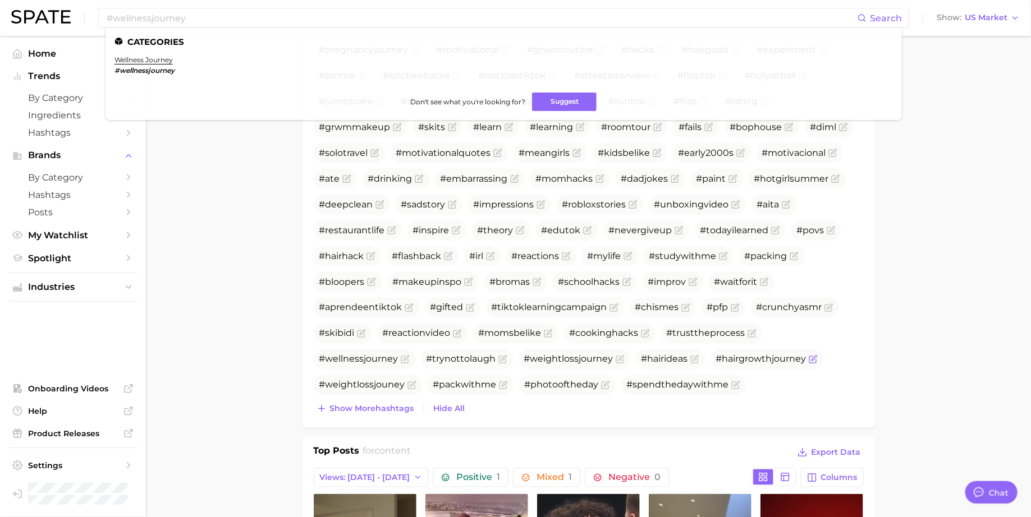
click at [750, 358] on span "#hairgrowthjourney" at bounding box center [761, 359] width 90 height 11
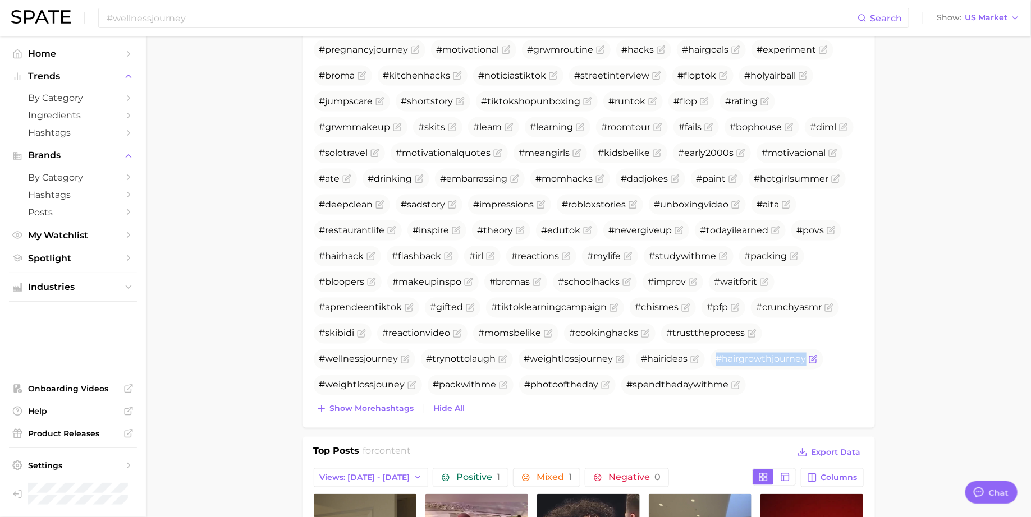
click at [750, 358] on span "#hairgrowthjourney" at bounding box center [761, 359] width 90 height 11
copy span "#hairgrowthjourney"
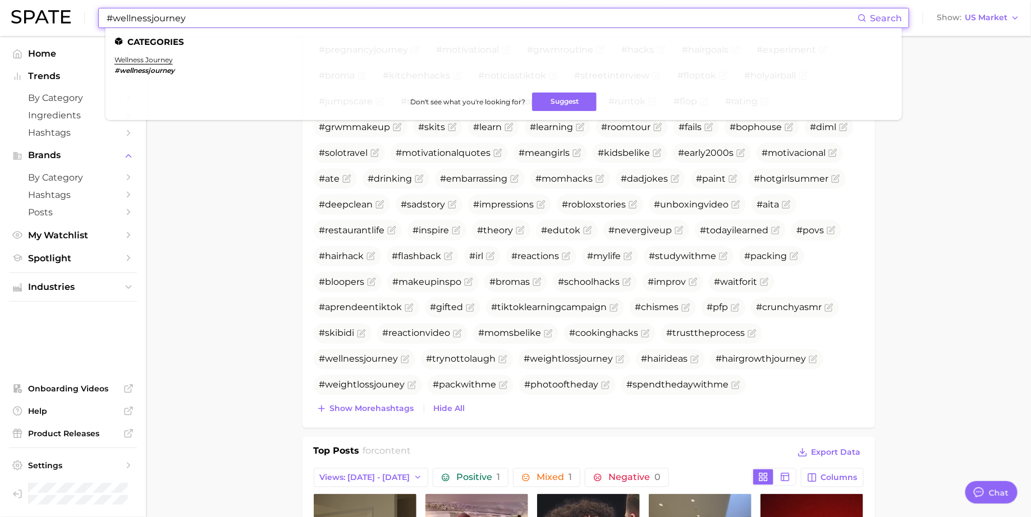
click at [272, 13] on input "#wellnessjourney" at bounding box center [481, 17] width 752 height 19
paste input "hairgrowth"
type input "#hairgrowthjourney"
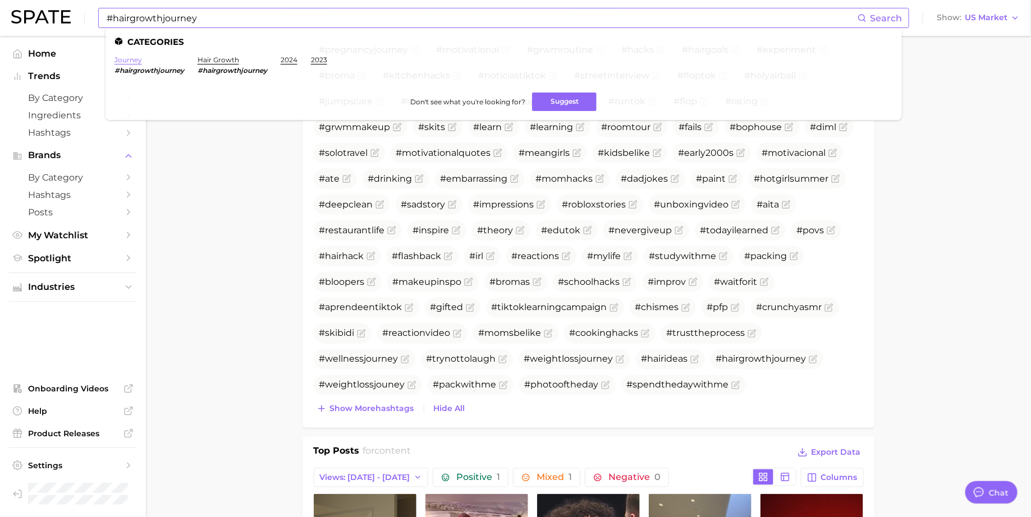
click at [136, 63] on link "journey" at bounding box center [127, 60] width 27 height 8
click at [263, 254] on main "1. media & influencers 2. creator content 3. content 4. Subcategory Overview Go…" at bounding box center [588, 404] width 885 height 2184
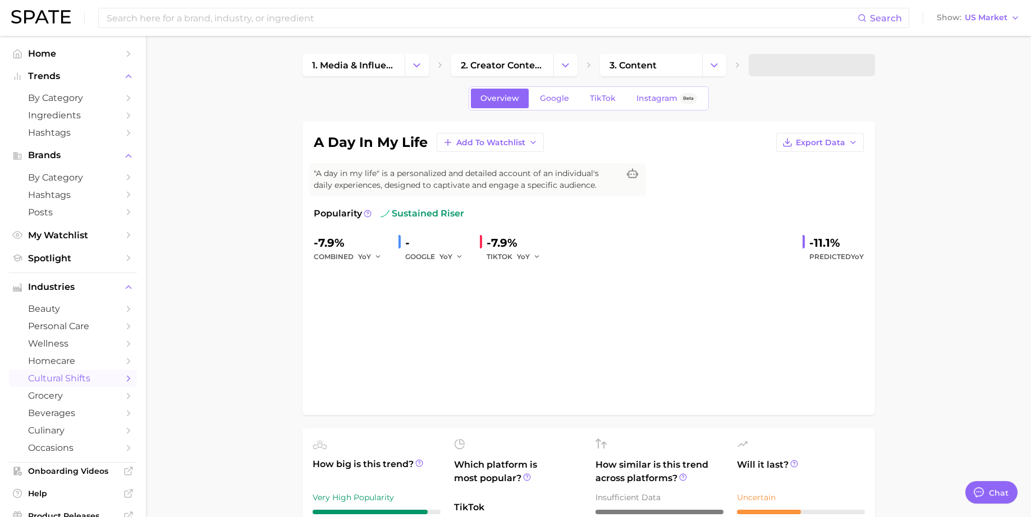
type textarea "x"
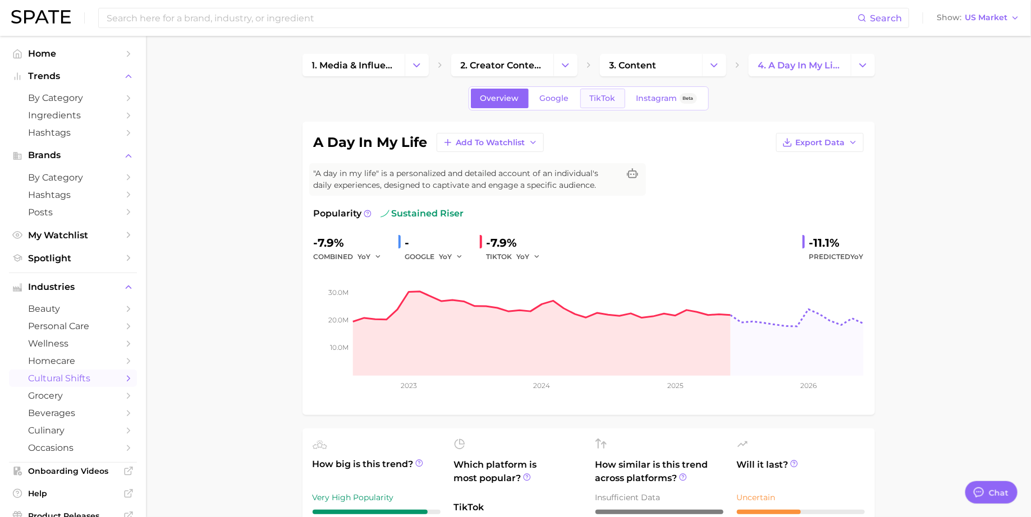
click at [599, 95] on span "TikTok" at bounding box center [603, 99] width 26 height 10
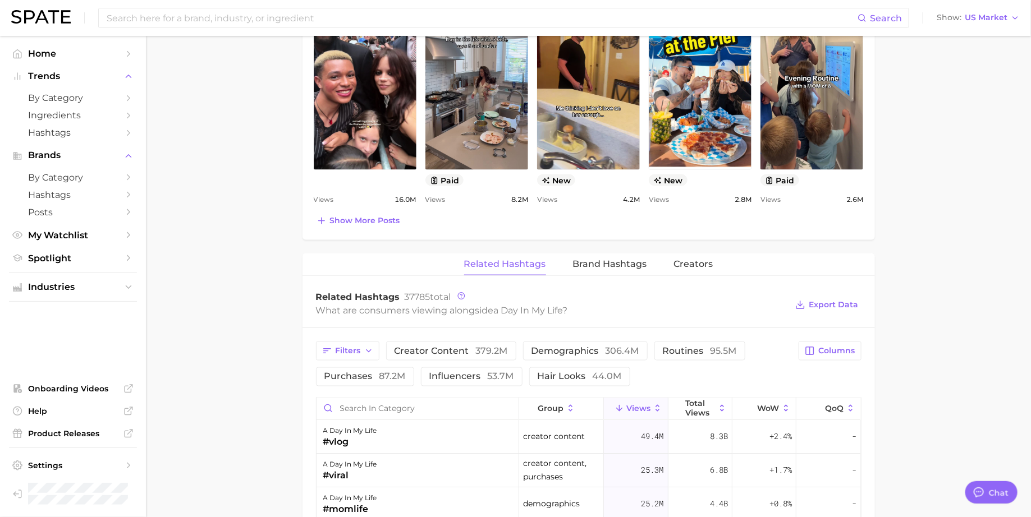
scroll to position [655, 0]
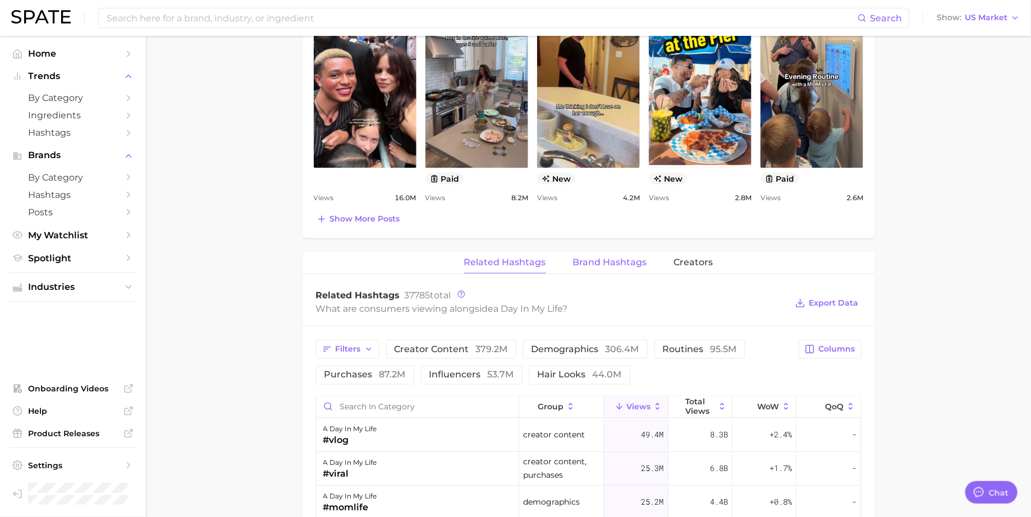
click at [594, 258] on span "Brand Hashtags" at bounding box center [610, 263] width 74 height 10
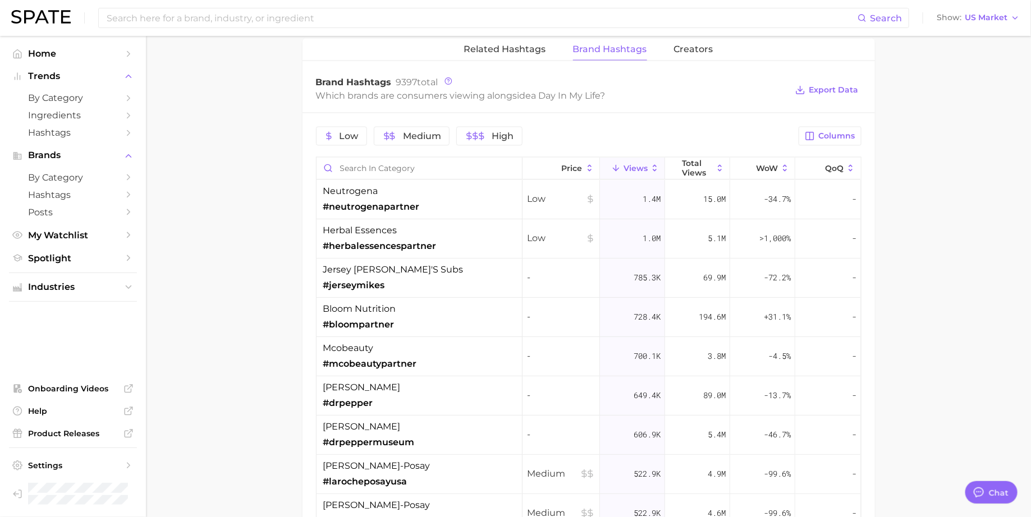
scroll to position [889, 0]
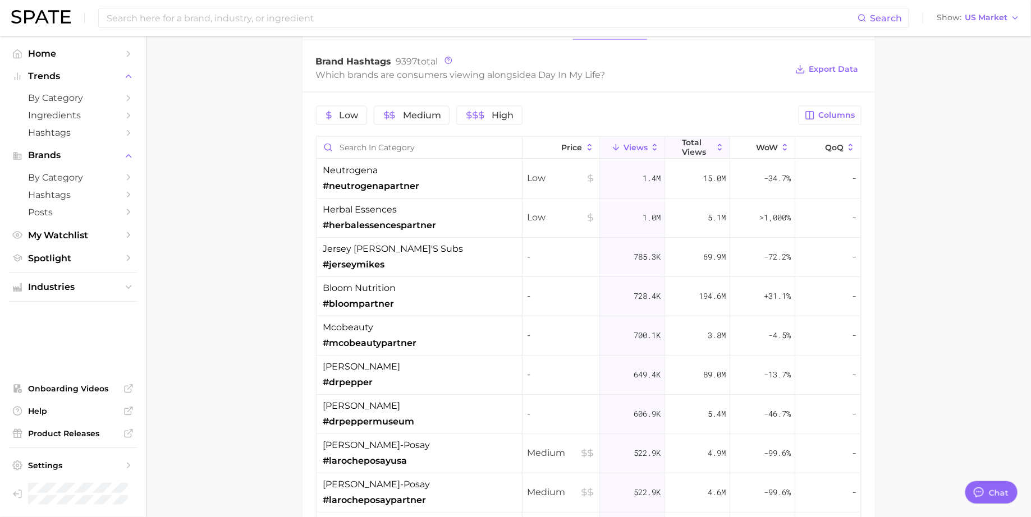
click at [690, 143] on span "Total Views" at bounding box center [697, 147] width 31 height 18
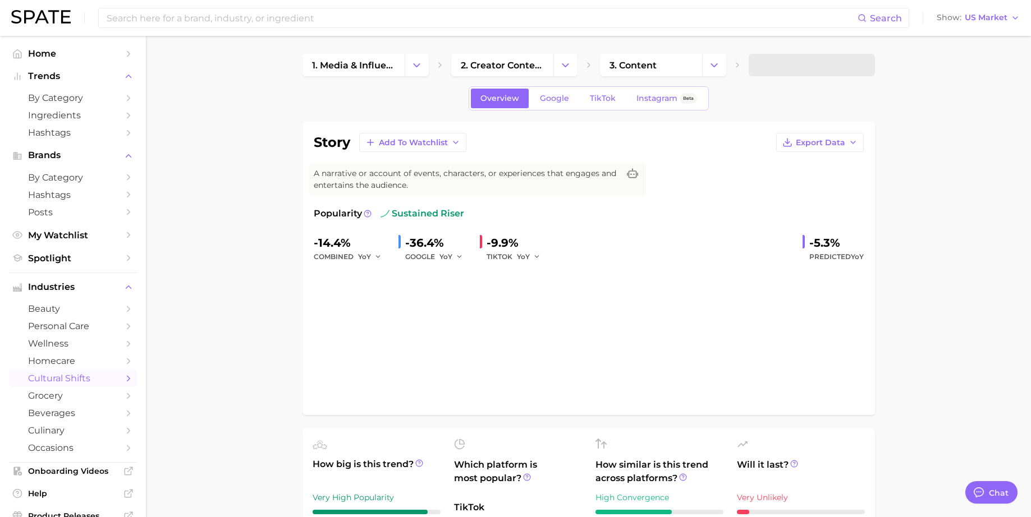
type textarea "x"
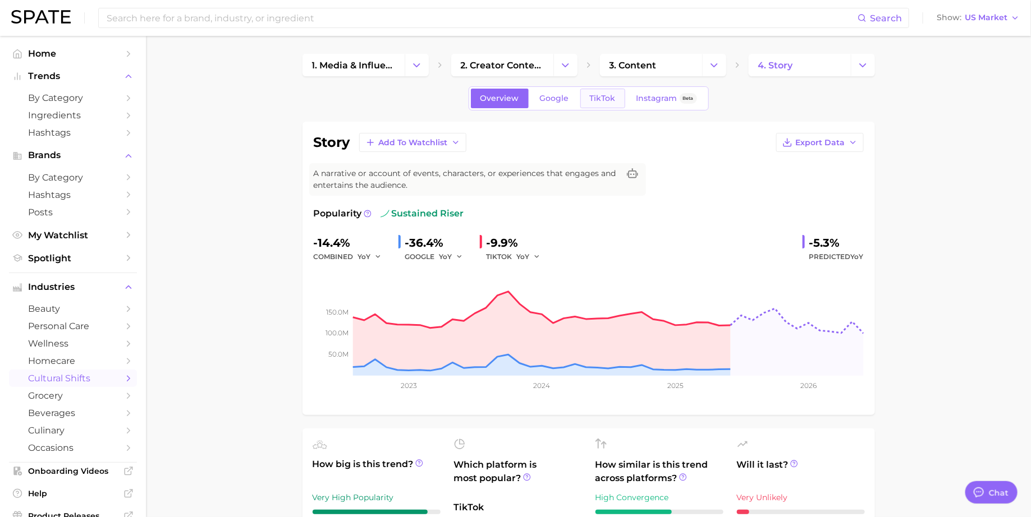
click at [610, 97] on span "TikTok" at bounding box center [603, 99] width 26 height 10
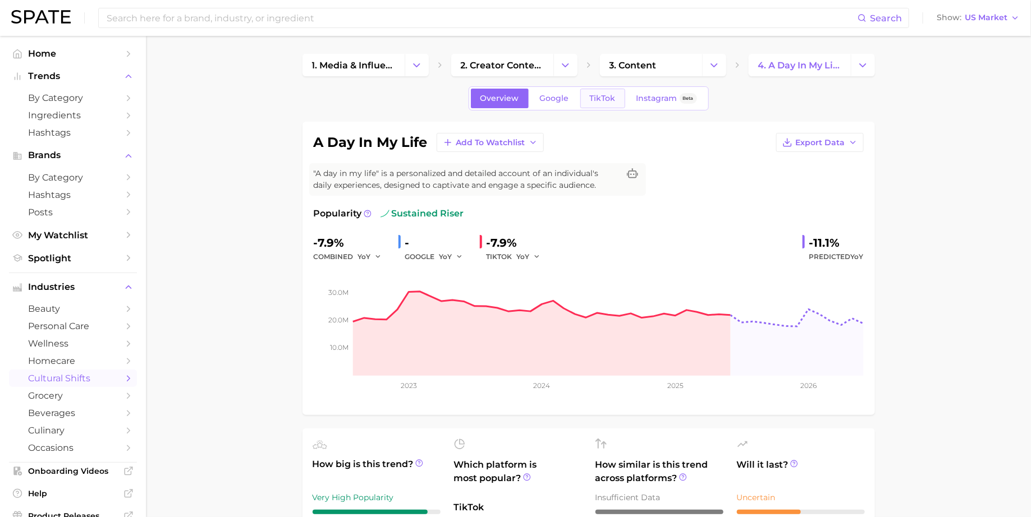
click at [606, 98] on span "TikTok" at bounding box center [603, 99] width 26 height 10
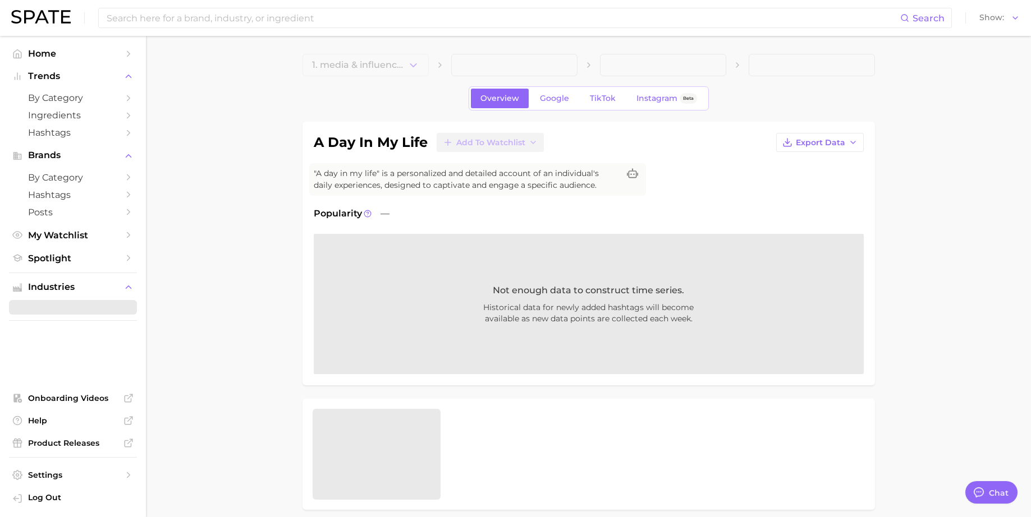
type textarea "x"
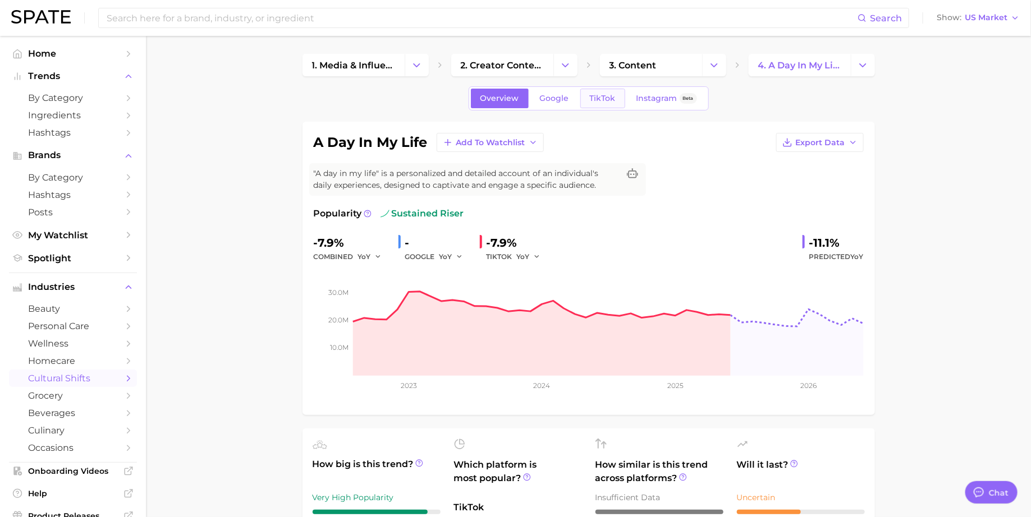
click at [604, 101] on span "TikTok" at bounding box center [603, 99] width 26 height 10
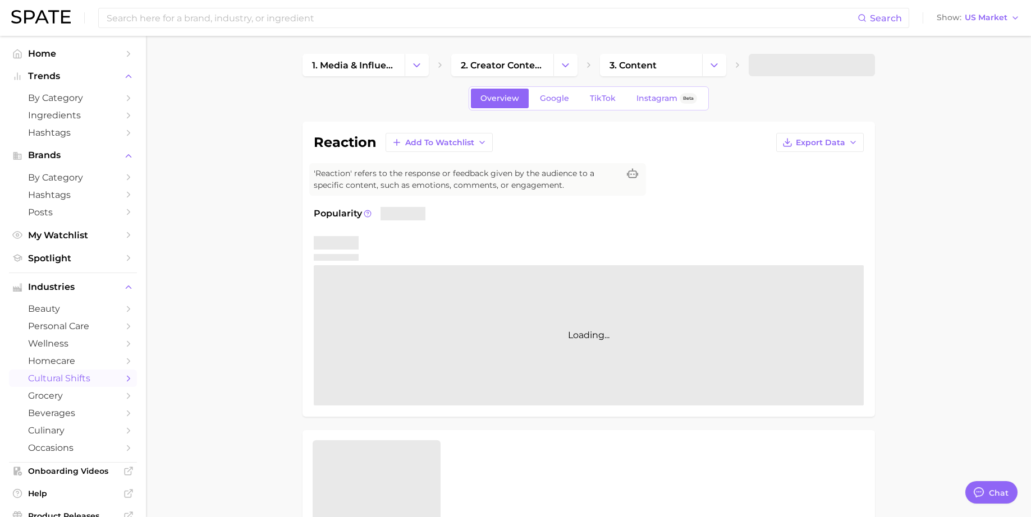
type textarea "x"
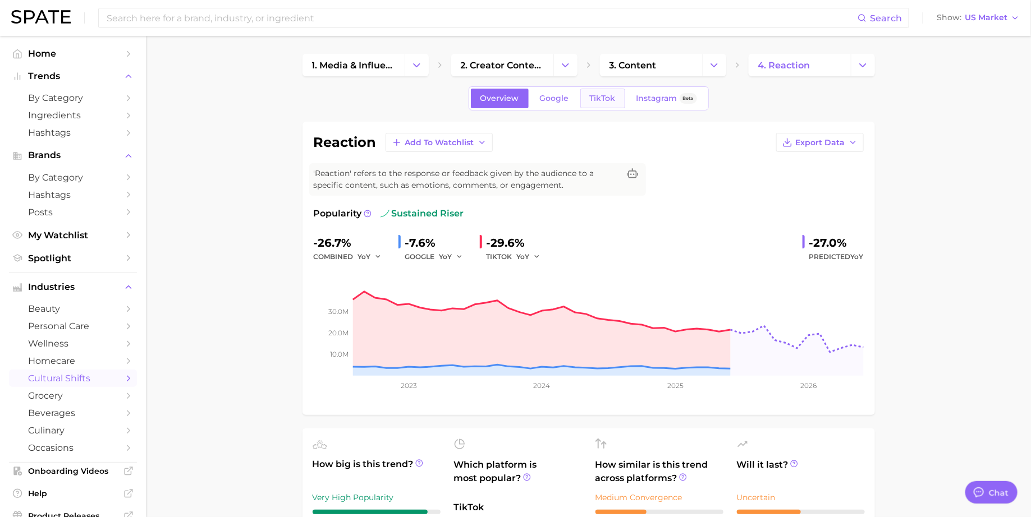
click at [598, 92] on link "TikTok" at bounding box center [602, 99] width 45 height 20
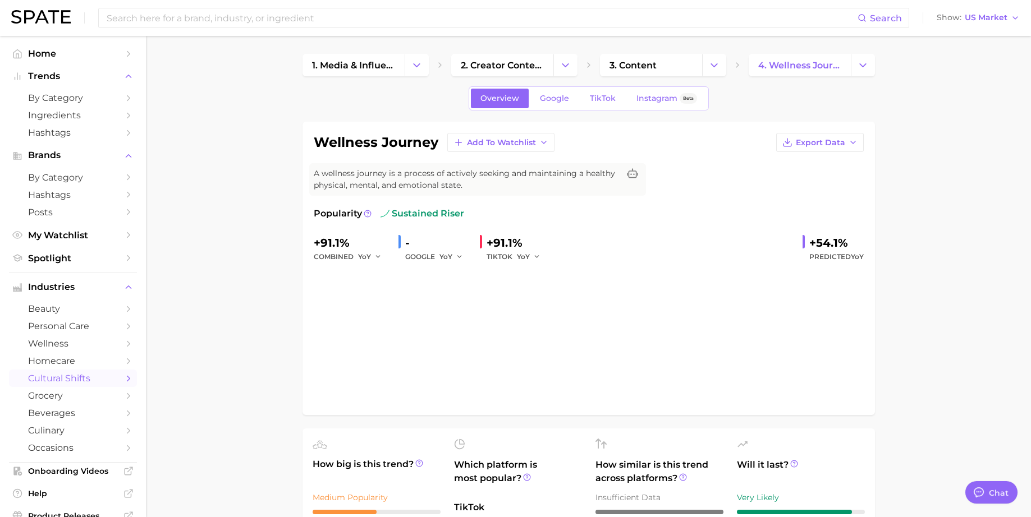
type textarea "x"
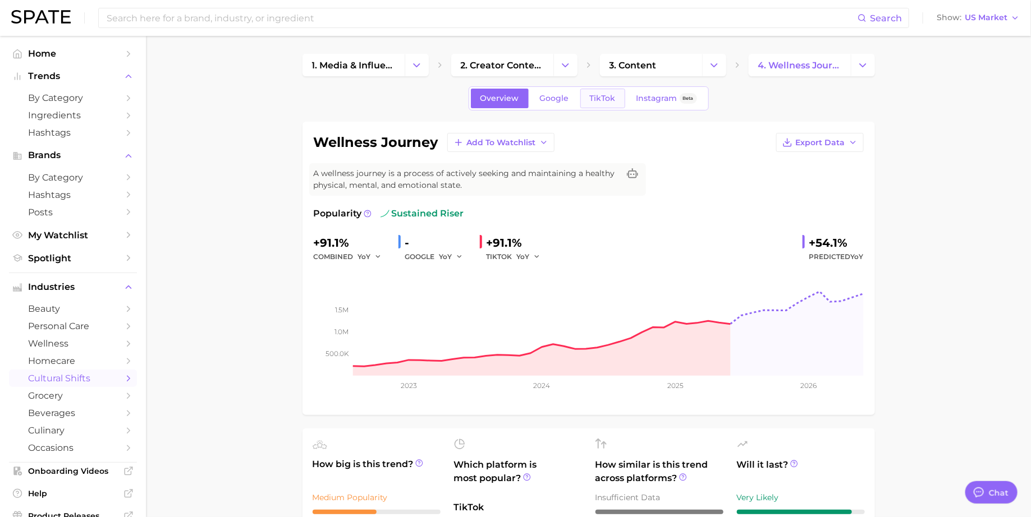
click at [607, 100] on span "TikTok" at bounding box center [603, 99] width 26 height 10
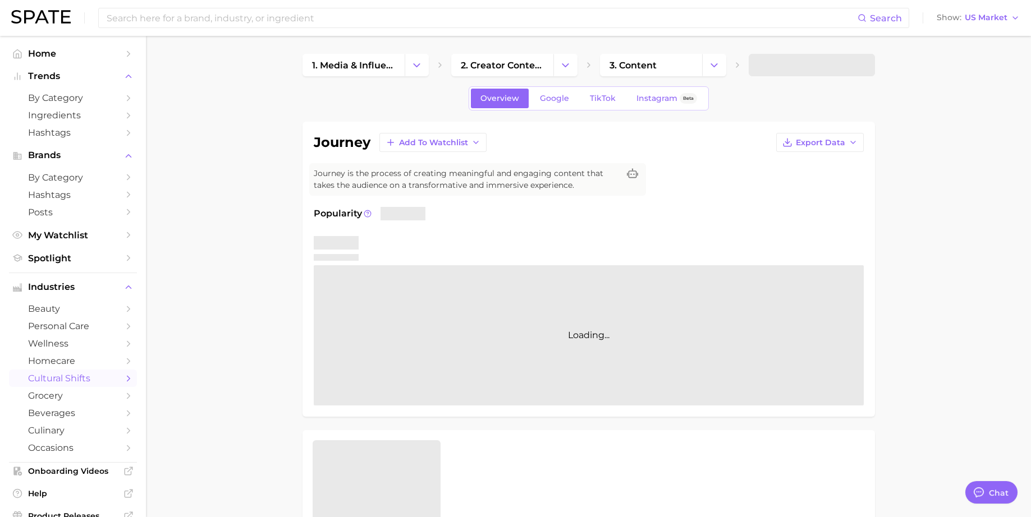
type textarea "x"
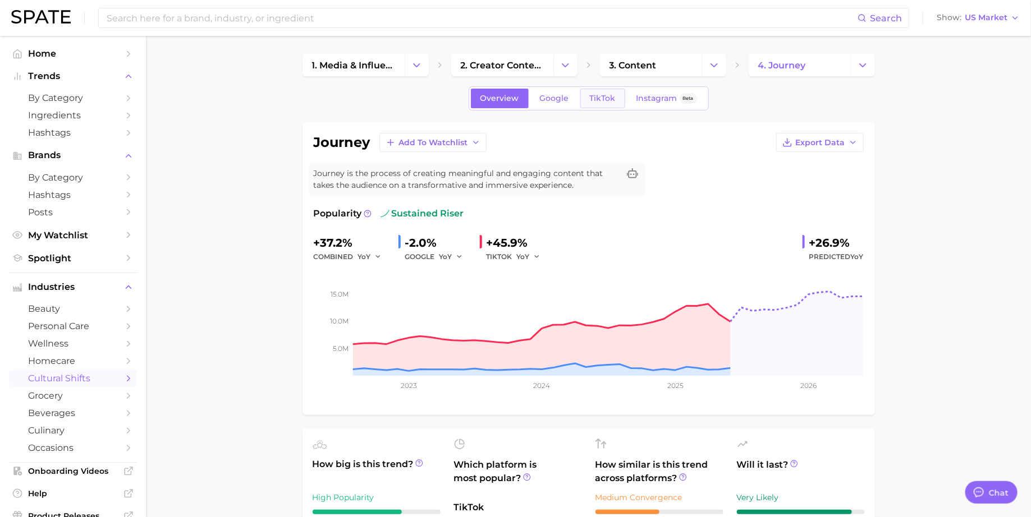
click at [607, 103] on link "TikTok" at bounding box center [602, 99] width 45 height 20
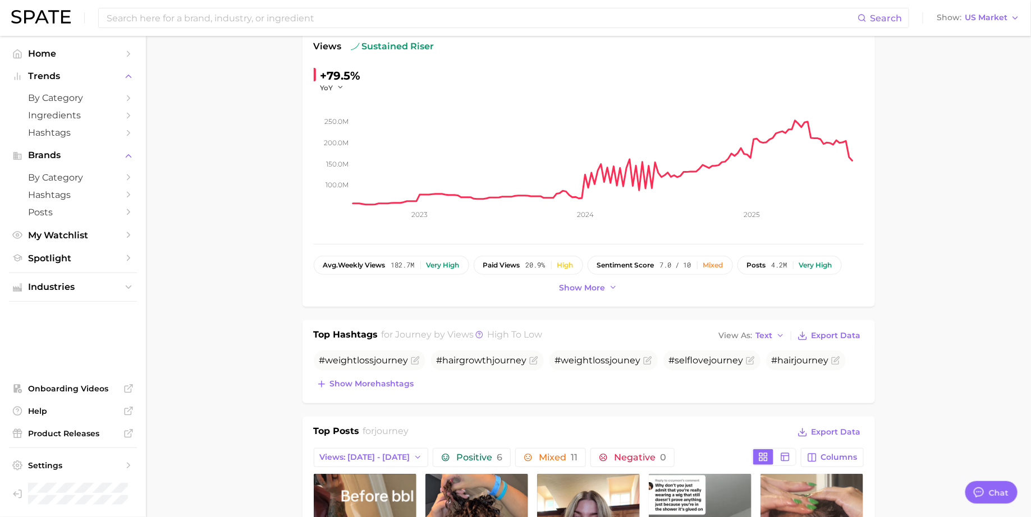
scroll to position [181, 0]
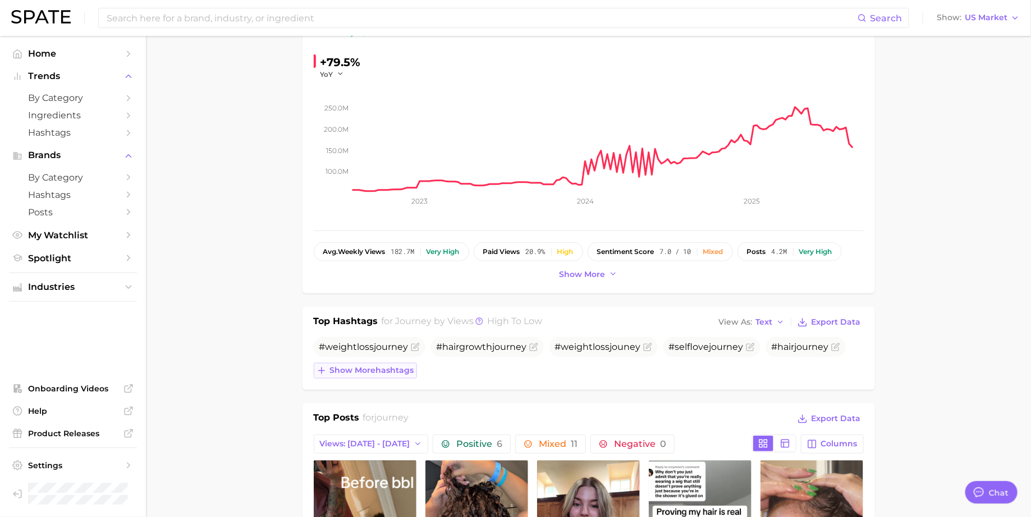
click at [399, 370] on span "Show more hashtags" at bounding box center [372, 371] width 84 height 10
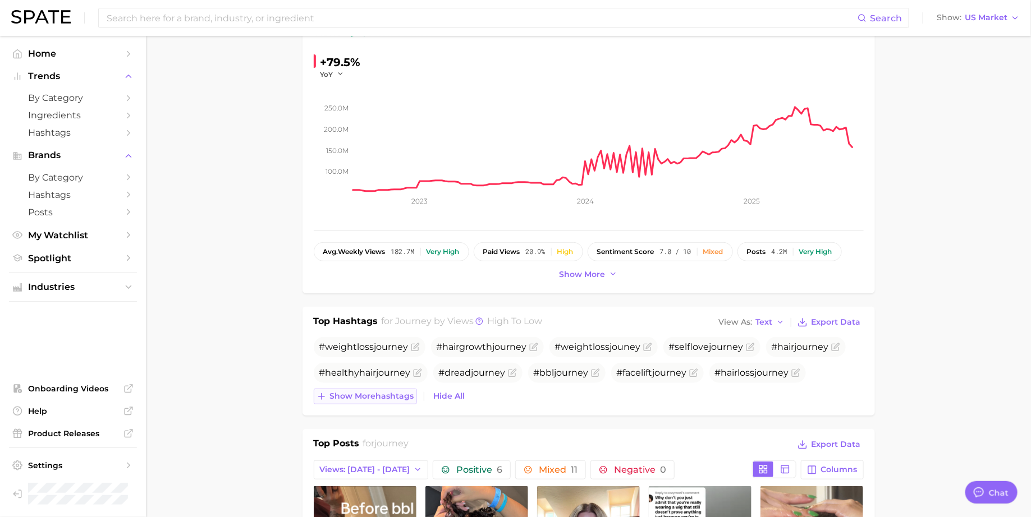
click at [392, 394] on span "Show more hashtags" at bounding box center [372, 397] width 84 height 10
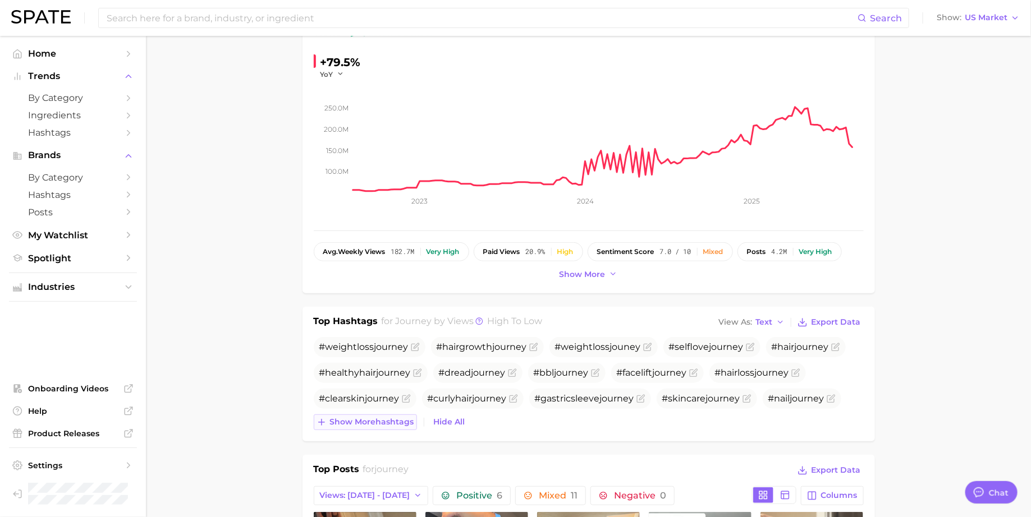
click at [389, 425] on button "Show more hashtags" at bounding box center [365, 423] width 103 height 16
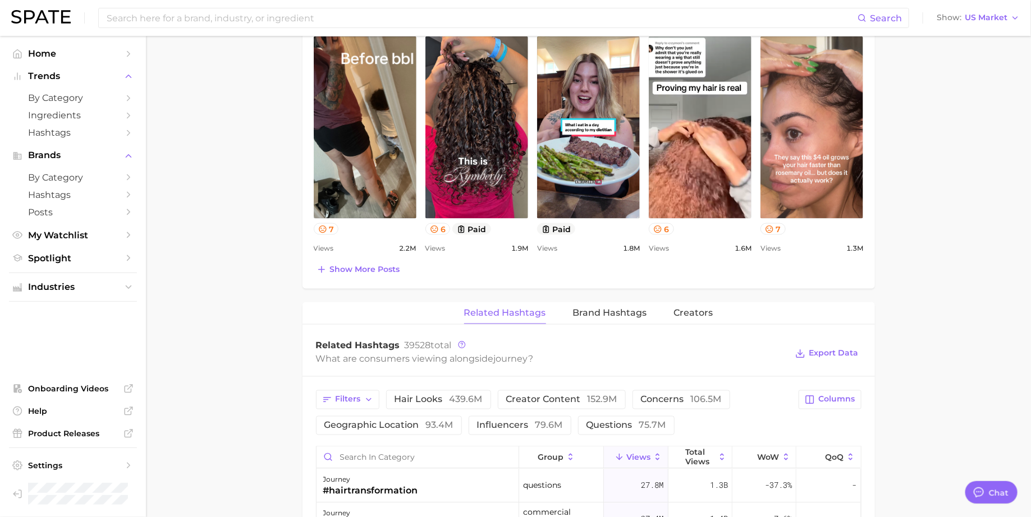
scroll to position [864, 0]
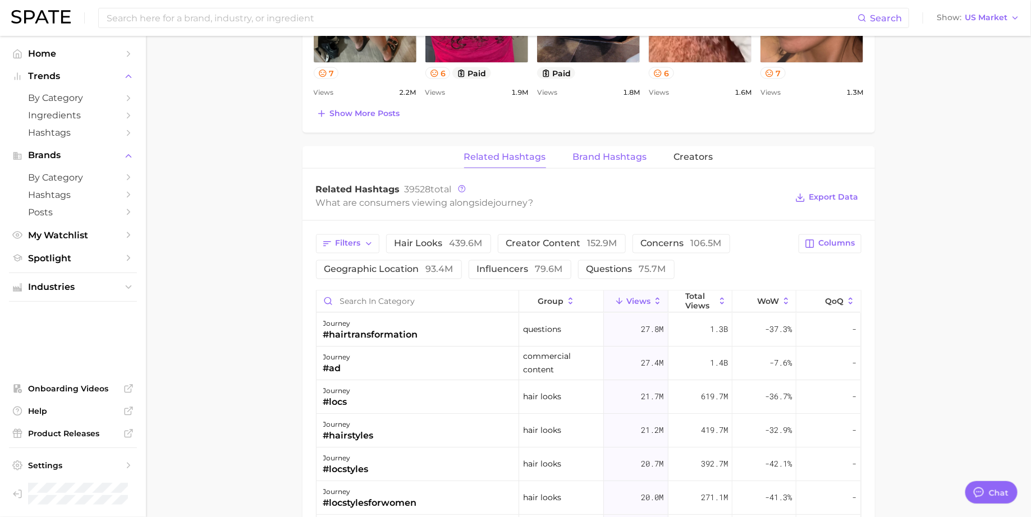
click at [613, 155] on span "Brand Hashtags" at bounding box center [610, 157] width 74 height 10
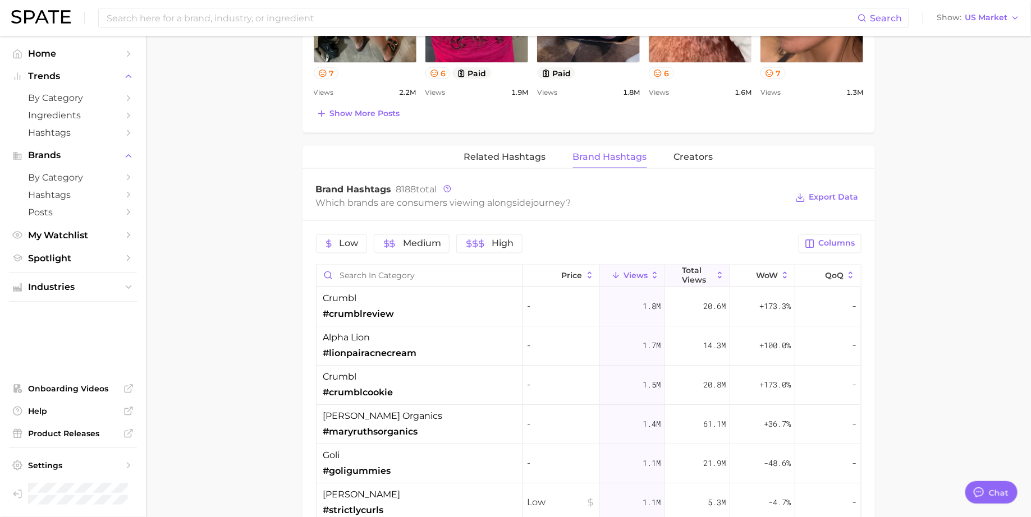
click at [685, 268] on span "Total Views" at bounding box center [697, 276] width 31 height 18
click at [462, 301] on div "mielle organics #mielle" at bounding box center [419, 307] width 206 height 39
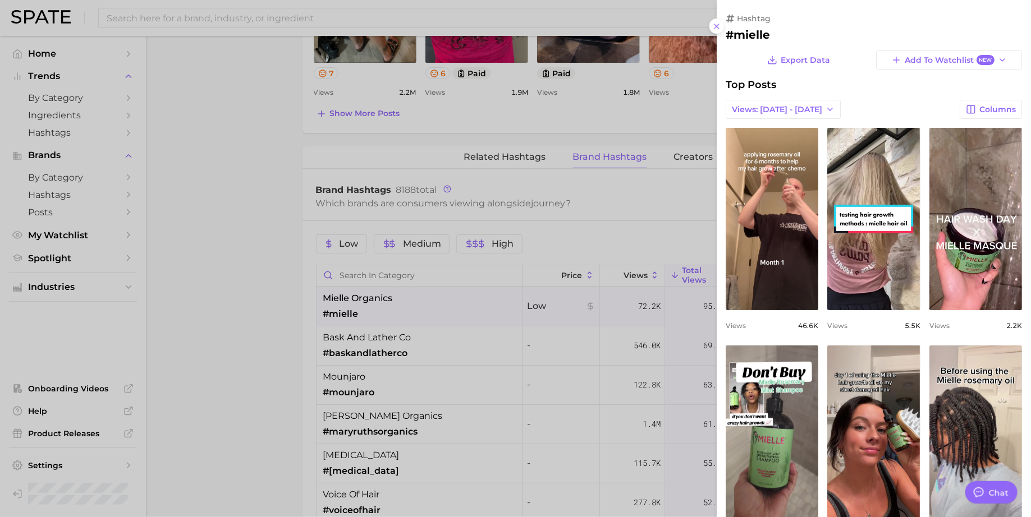
scroll to position [0, 0]
click at [785, 109] on span "Views: [DATE] - [DATE]" at bounding box center [777, 110] width 90 height 10
click at [766, 153] on span "Total Views" at bounding box center [754, 151] width 46 height 10
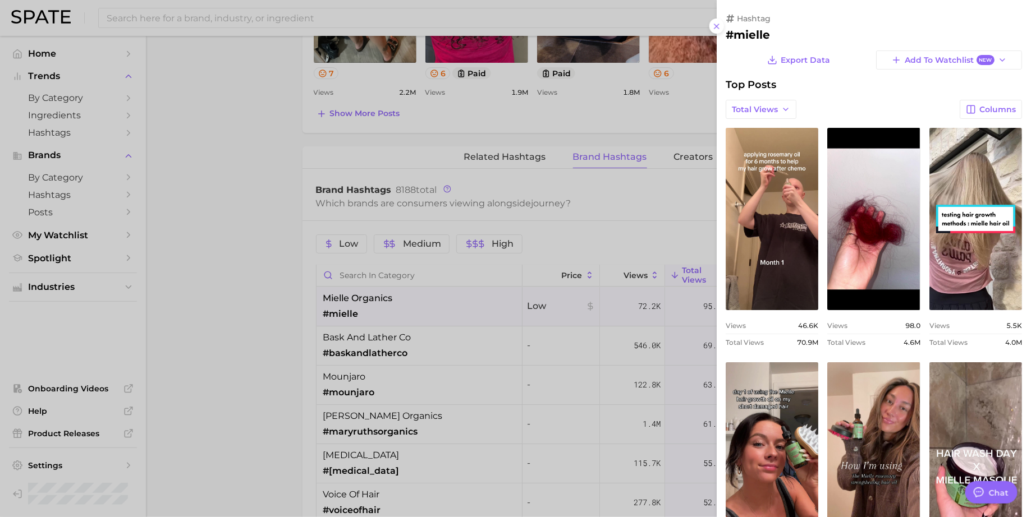
click at [627, 230] on div at bounding box center [515, 258] width 1031 height 517
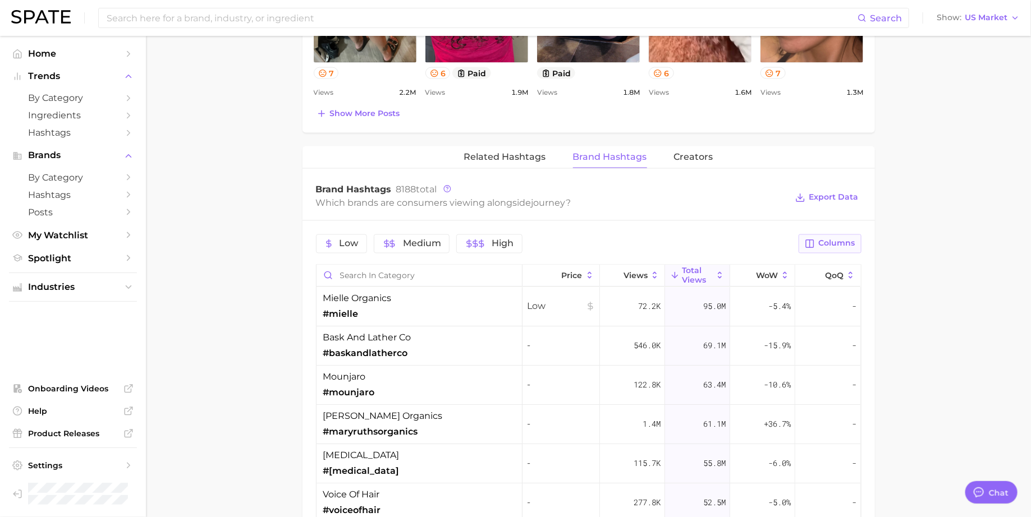
click at [849, 235] on button "Columns" at bounding box center [829, 244] width 62 height 19
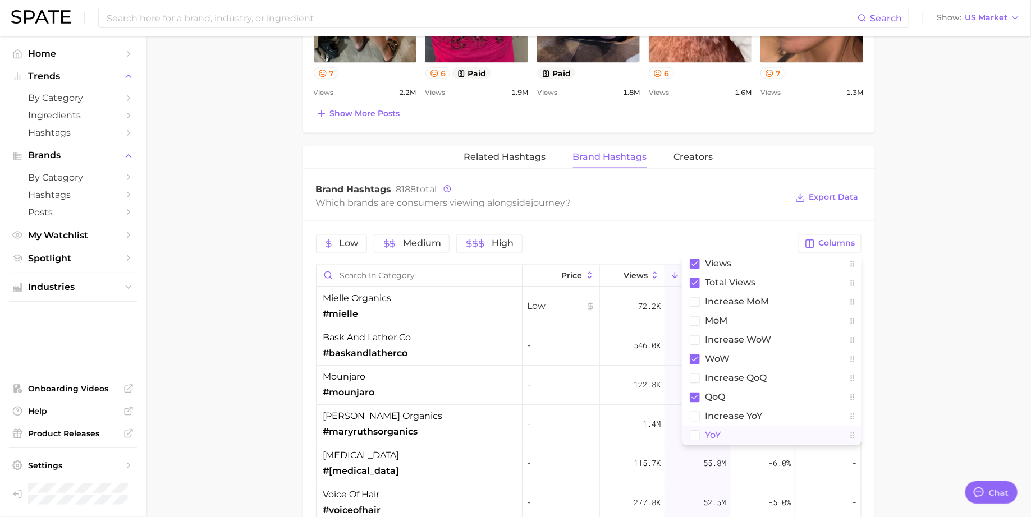
click at [712, 426] on button "YoY" at bounding box center [772, 435] width 180 height 19
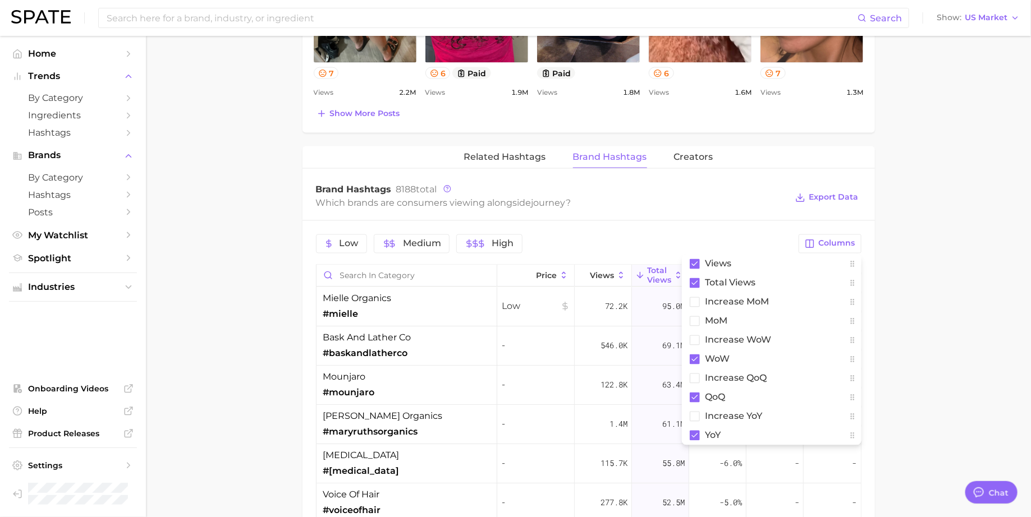
click at [759, 235] on div "Low Medium High" at bounding box center [554, 244] width 476 height 19
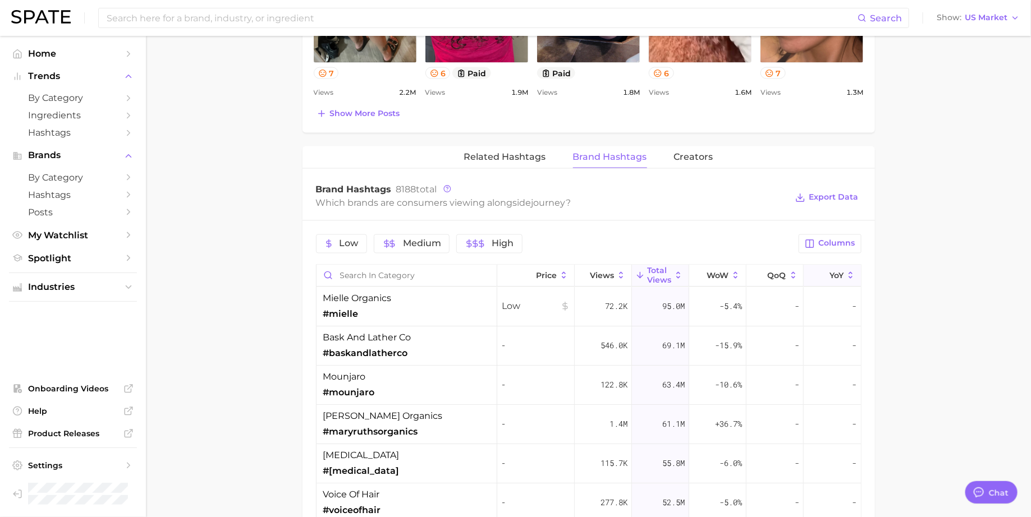
click at [817, 271] on icon at bounding box center [822, 276] width 10 height 10
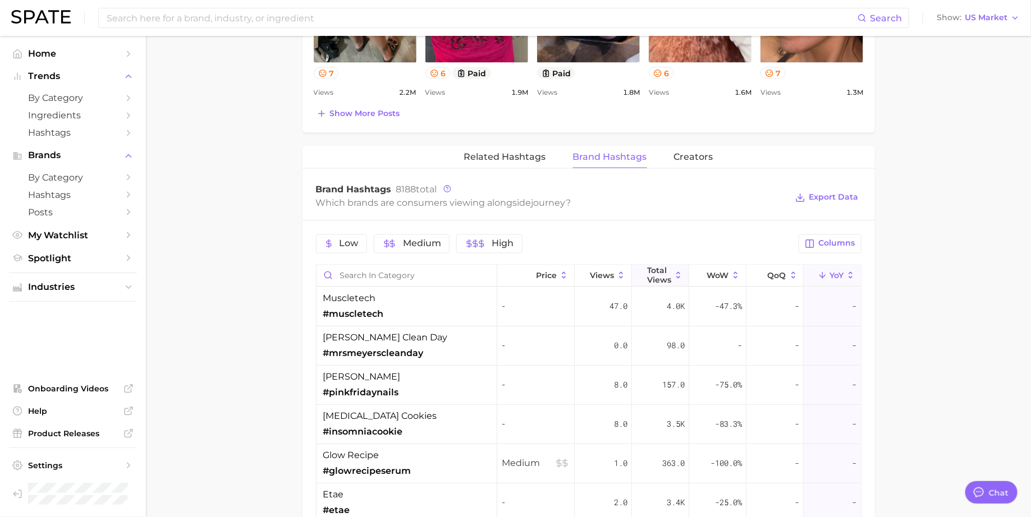
click at [655, 272] on span "Total Views" at bounding box center [659, 276] width 24 height 18
